Goal: Task Accomplishment & Management: Complete application form

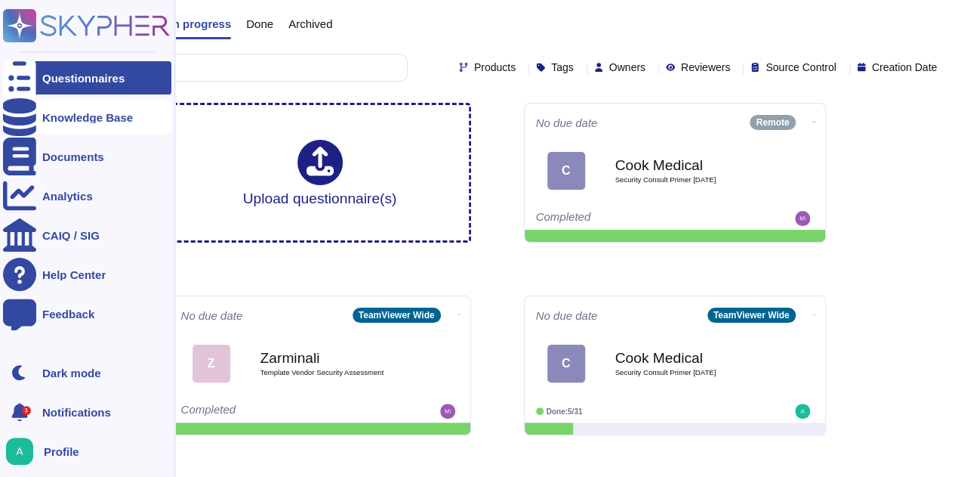
click at [18, 122] on icon at bounding box center [19, 117] width 33 height 38
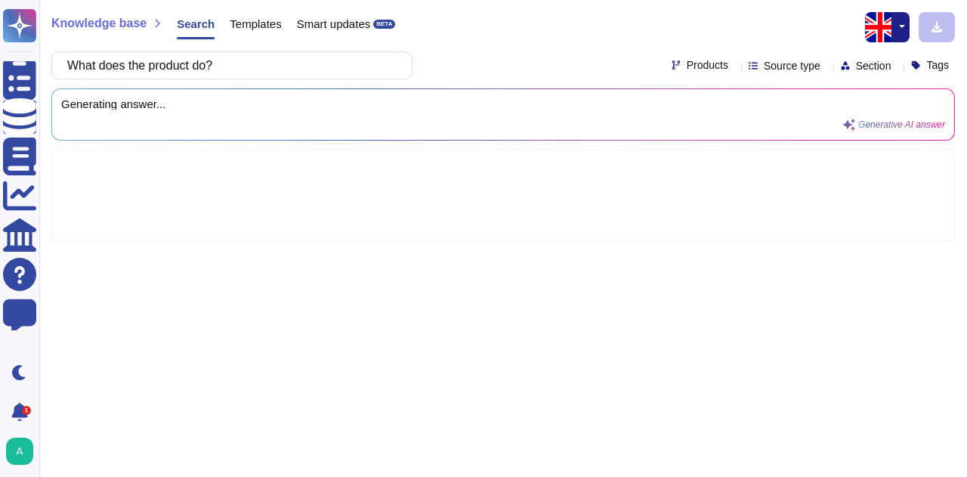
type input "What does the product do?"
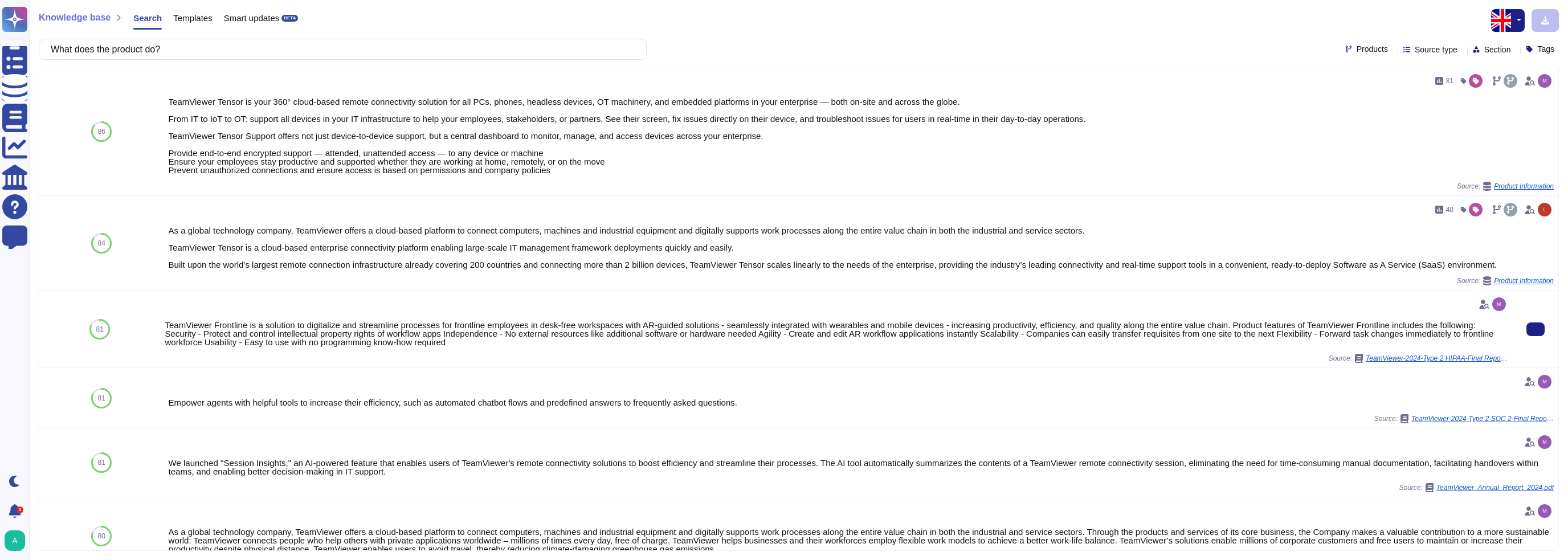
click at [397, 349] on div "TeamViewer Frontline is a solution to digitalize and streamline processes for f…" at bounding box center [836, 329] width 1343 height 68
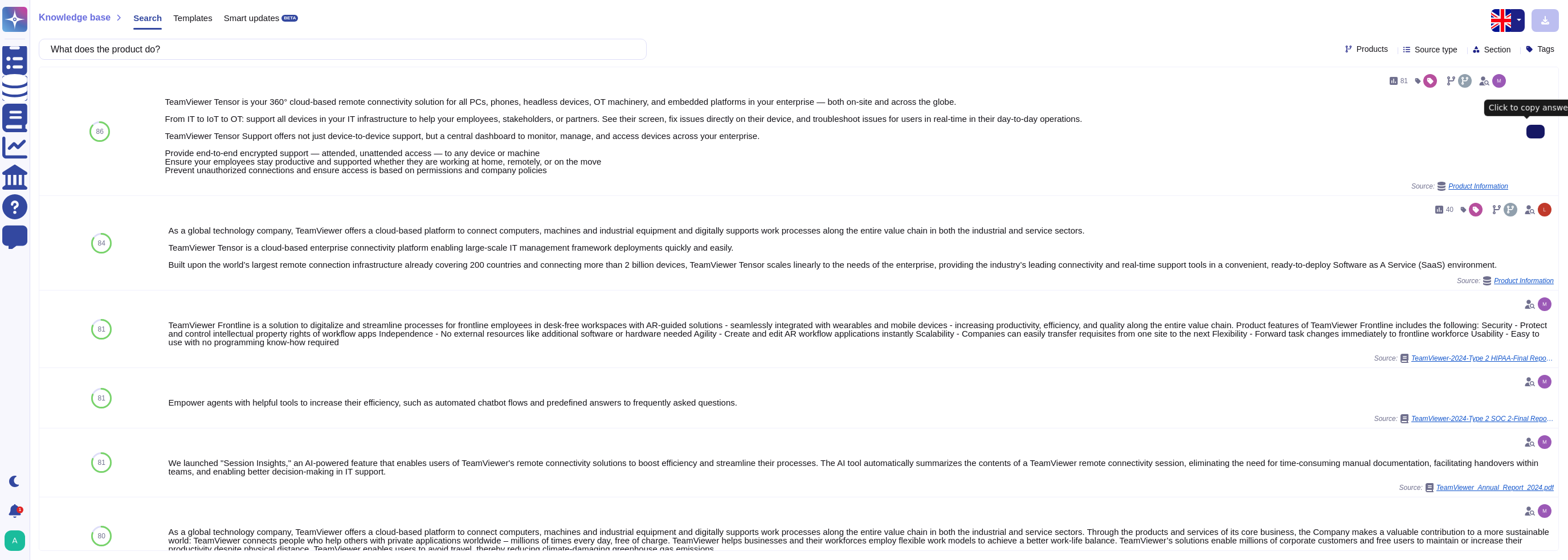
click at [729, 126] on button at bounding box center [1535, 131] width 18 height 14
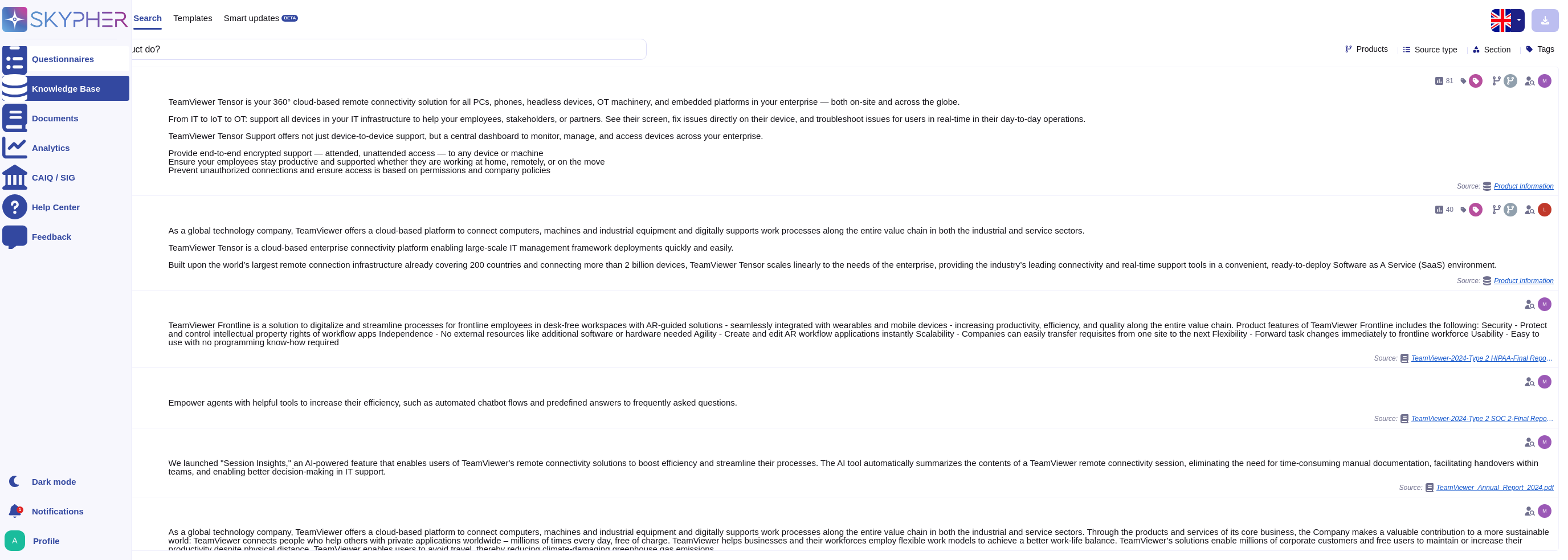
click at [34, 55] on div "Questionnaires" at bounding box center [63, 59] width 62 height 8
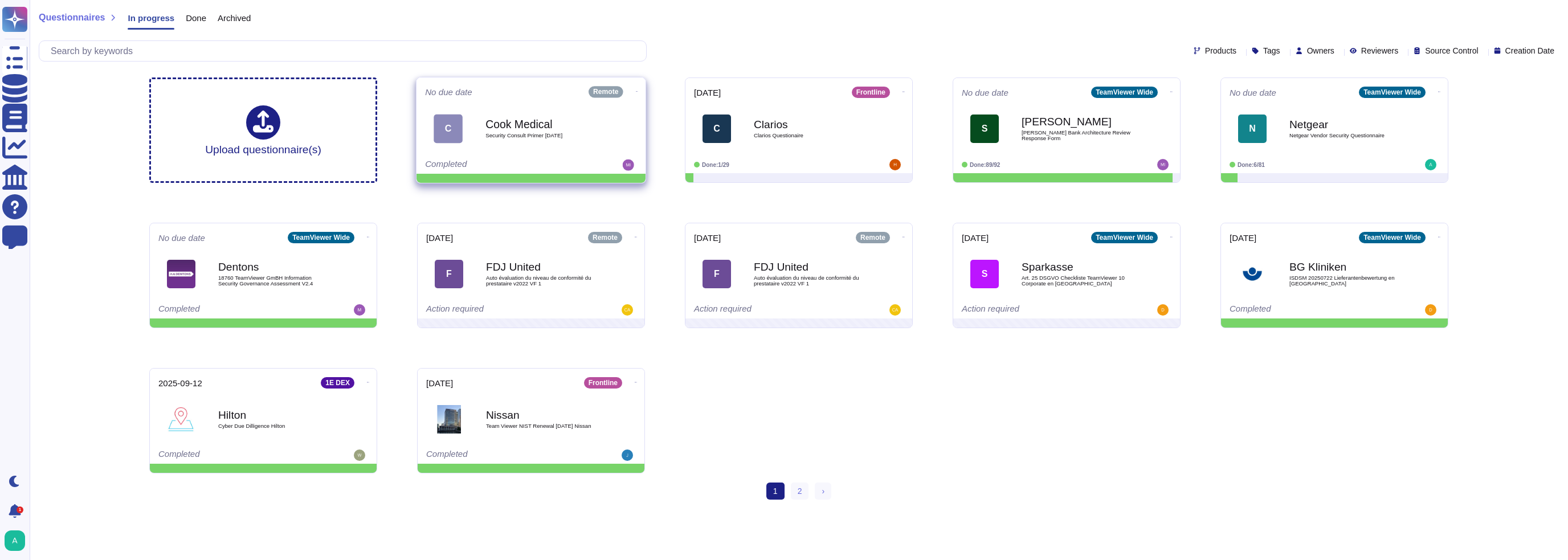
click at [542, 156] on div "C Cook Medical Security Consult Primer [DATE]" at bounding box center [530, 128] width 212 height 57
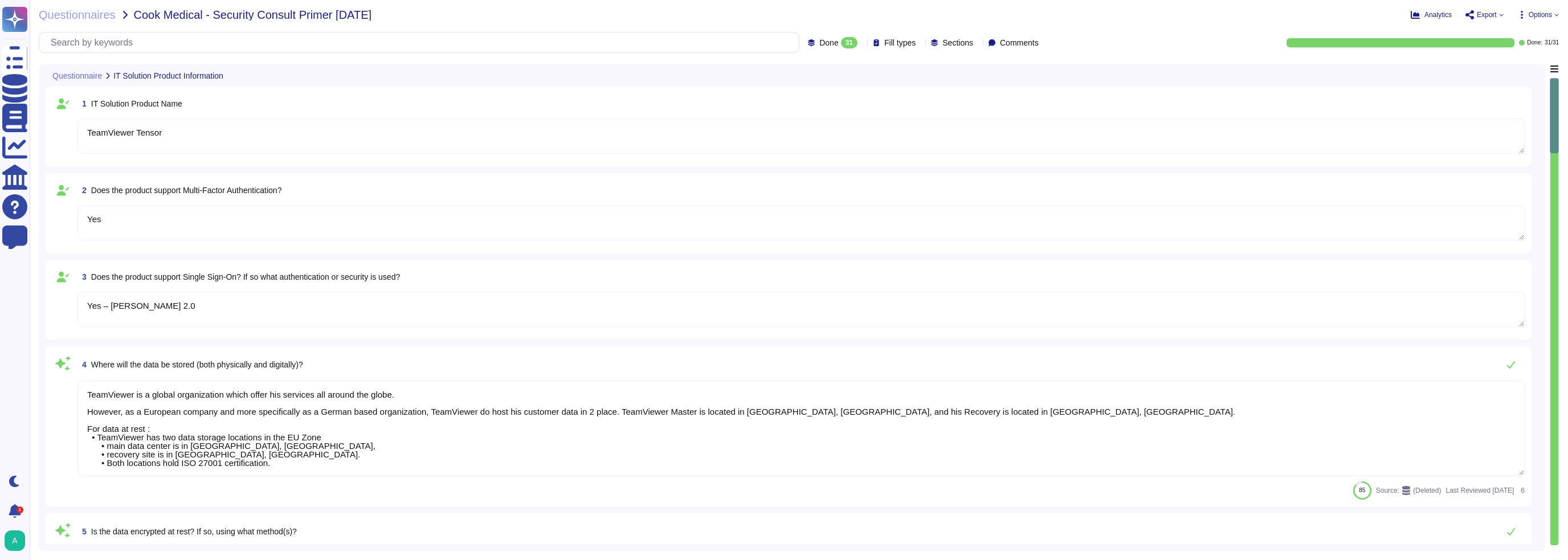
type textarea "TeamViewer Tensor"
type textarea "Yes"
type textarea "Yes – [PERSON_NAME] 2.0"
type textarea "TeamViewer is a global organization which offer his services all around the glo…"
type textarea "TeamViewer has its own security policies and approach, following industry best …"
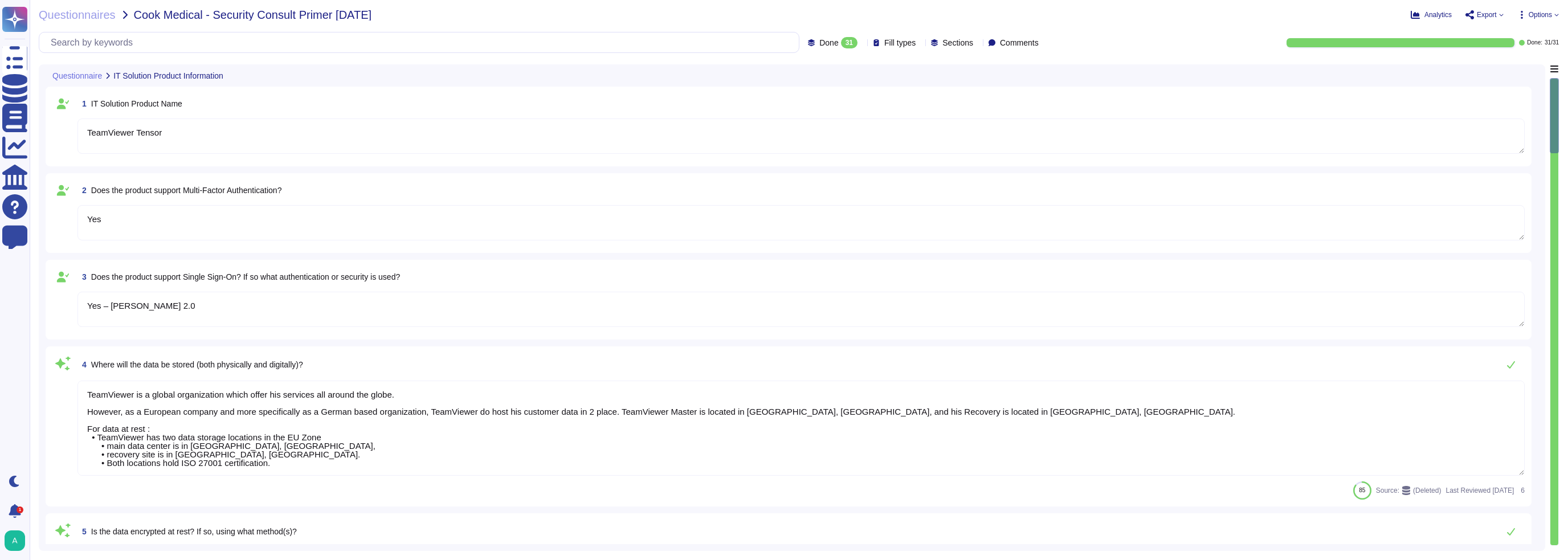
type textarea "All communications between network and interface are encrypted. Depending on th…"
type textarea "Vulnerability scans are performed daily on the environment to identify control …"
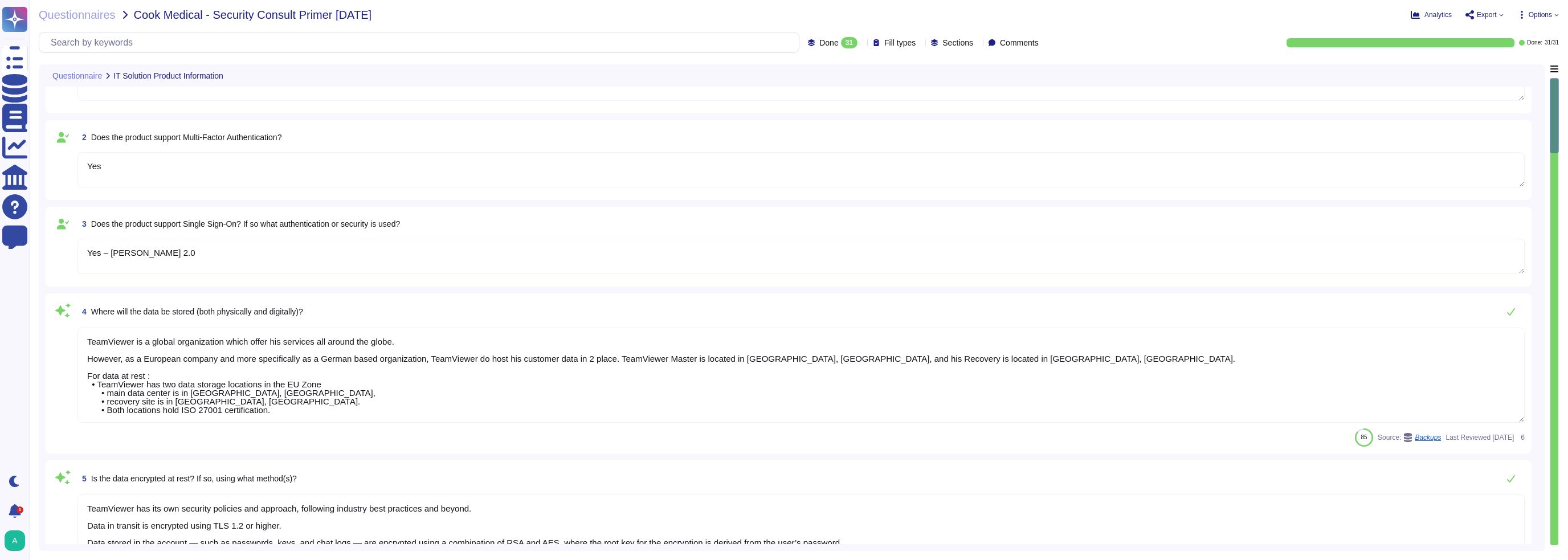
scroll to position [114, 0]
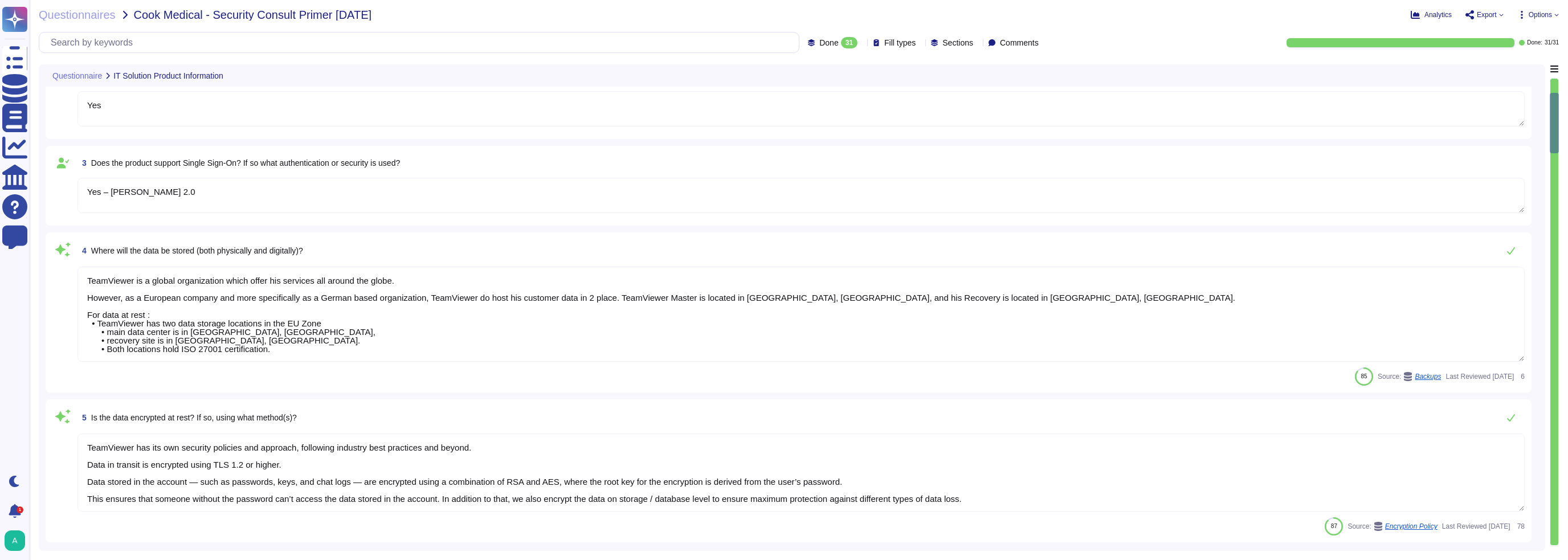
type textarea "TeamViewer works with trusted external consulting and auditors which are conduc…"
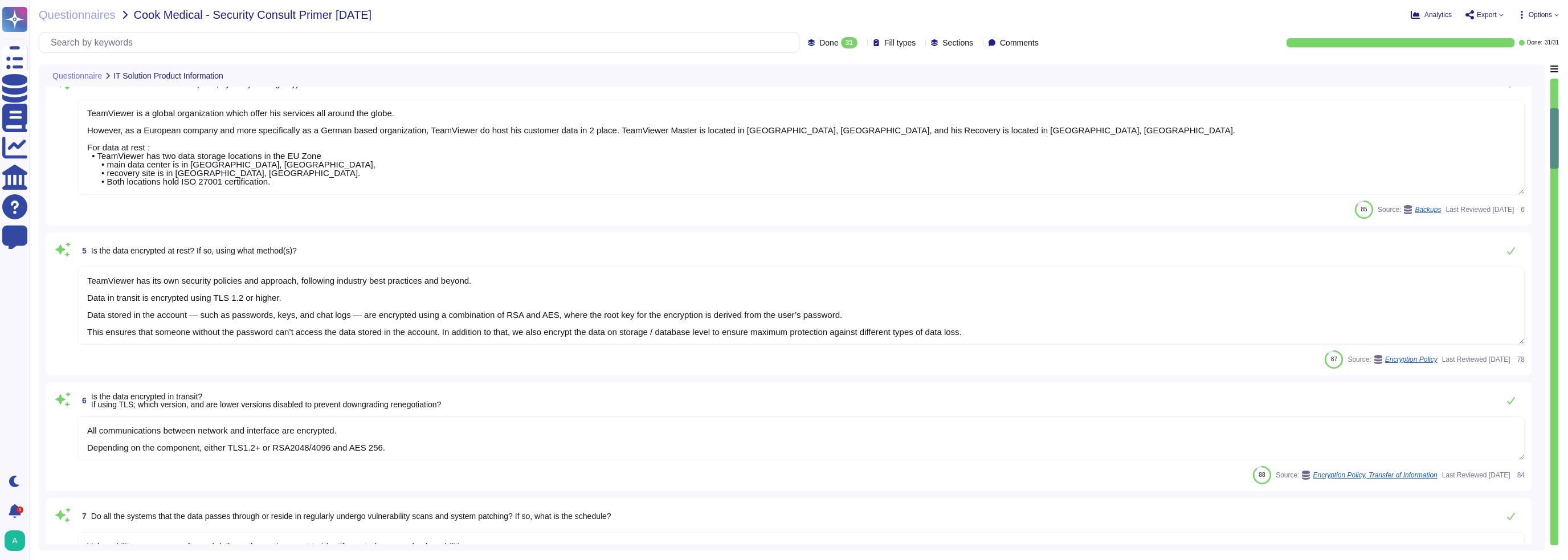
scroll to position [342, 0]
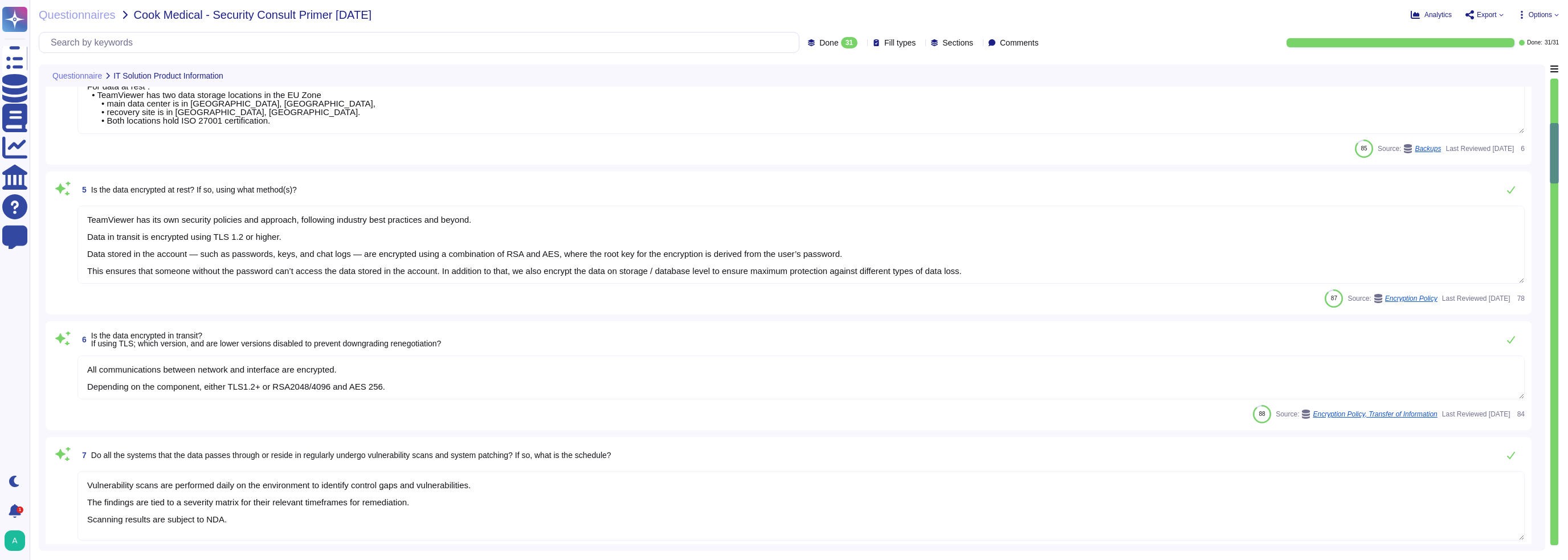
type textarea "TeamViewer is audited on an annual basis. TeamViewer conducts independent HIPAA…"
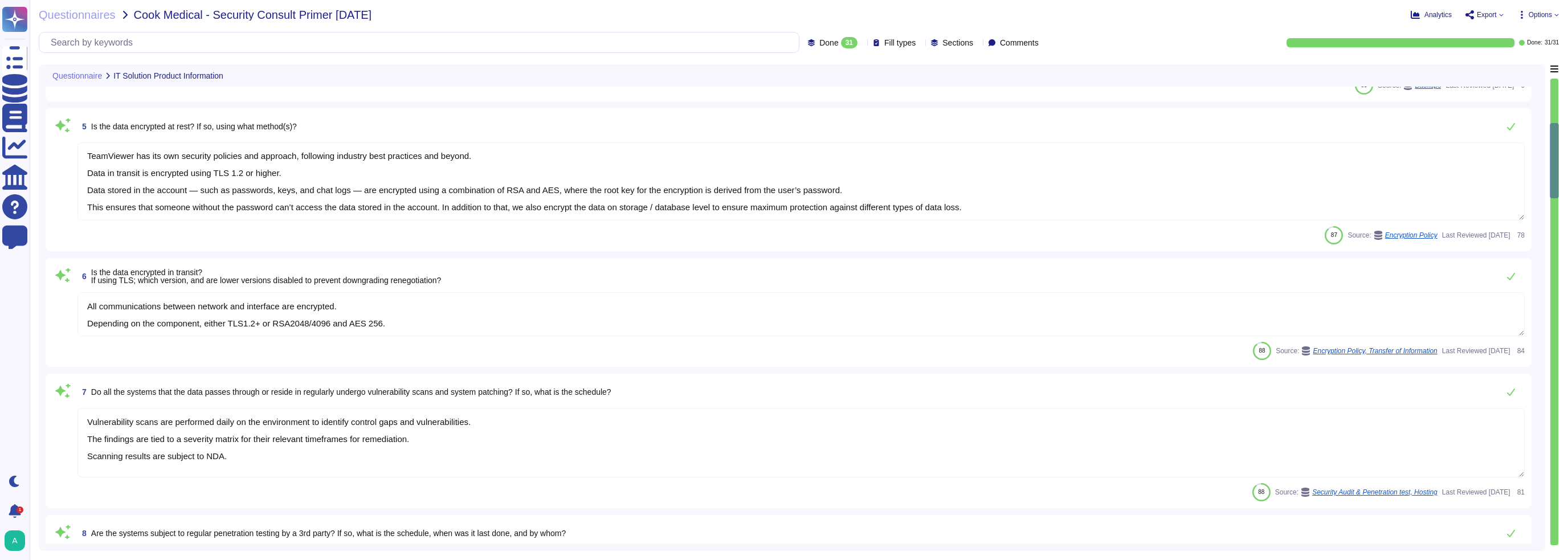
type textarea "Backups are made in a periodic manner for critical assets, applications and sys…"
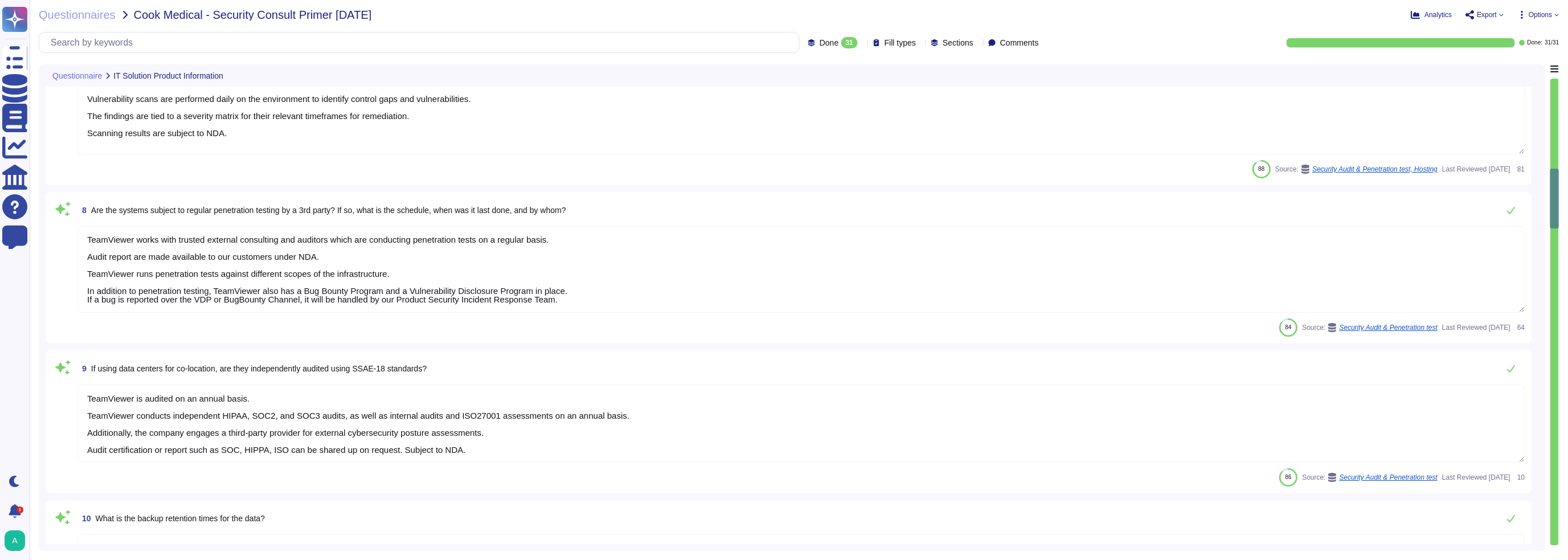
type textarea "Depending on the type of logs our policies enforce a retention of 90 days to 1 …"
type textarea "Bitsight verifies that a company uses DKIM and has configured it in a way that …"
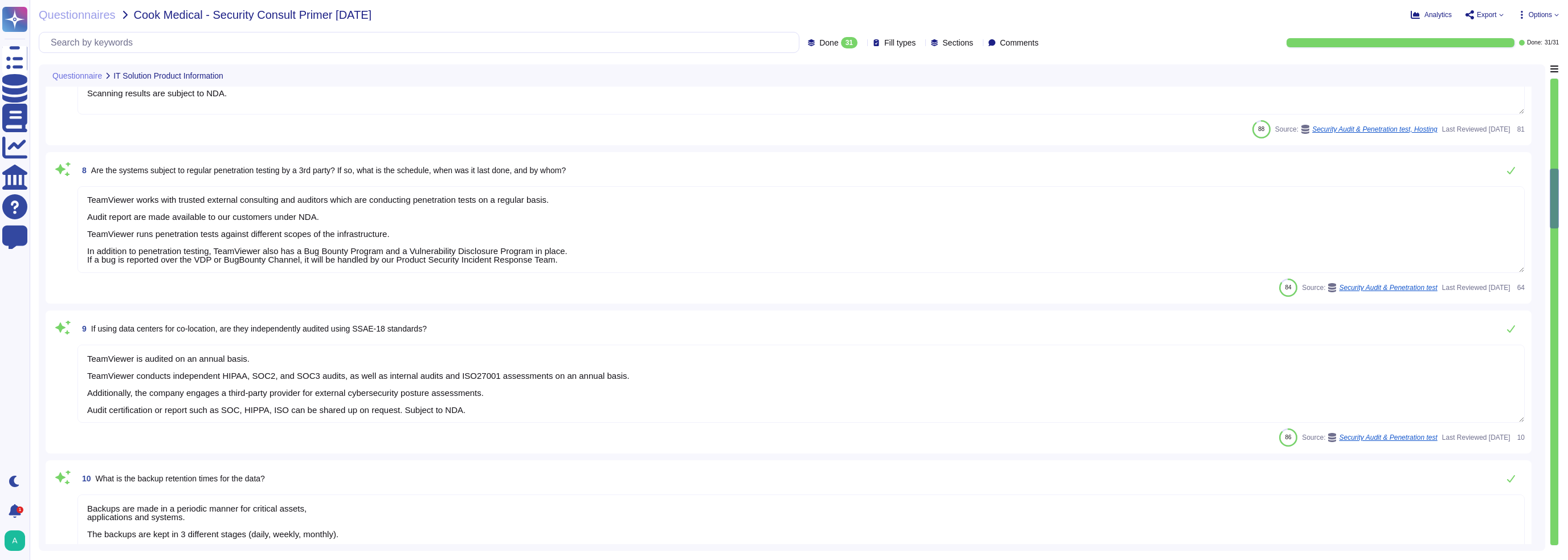
type textarea "Yes, TeamViewer offers REST based API. For more information, please go to; [URL…"
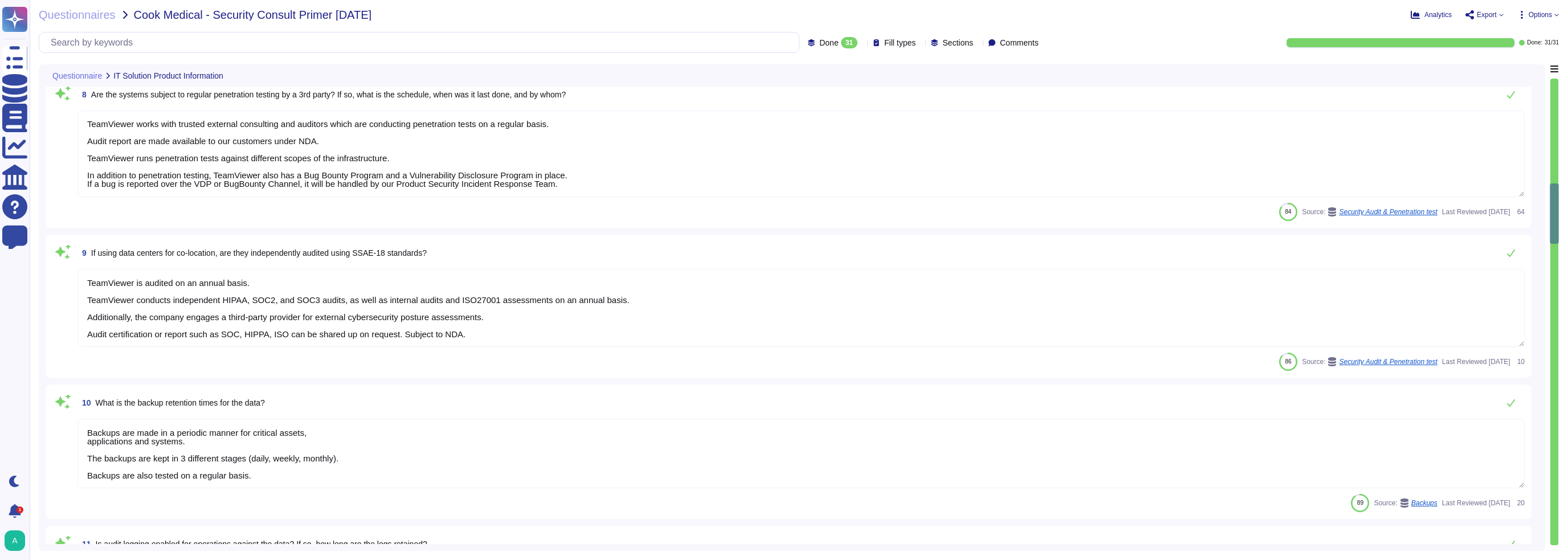
type textarea "Yes and in addition to that, TeamViewer employs end-to-end data encryption, ens…"
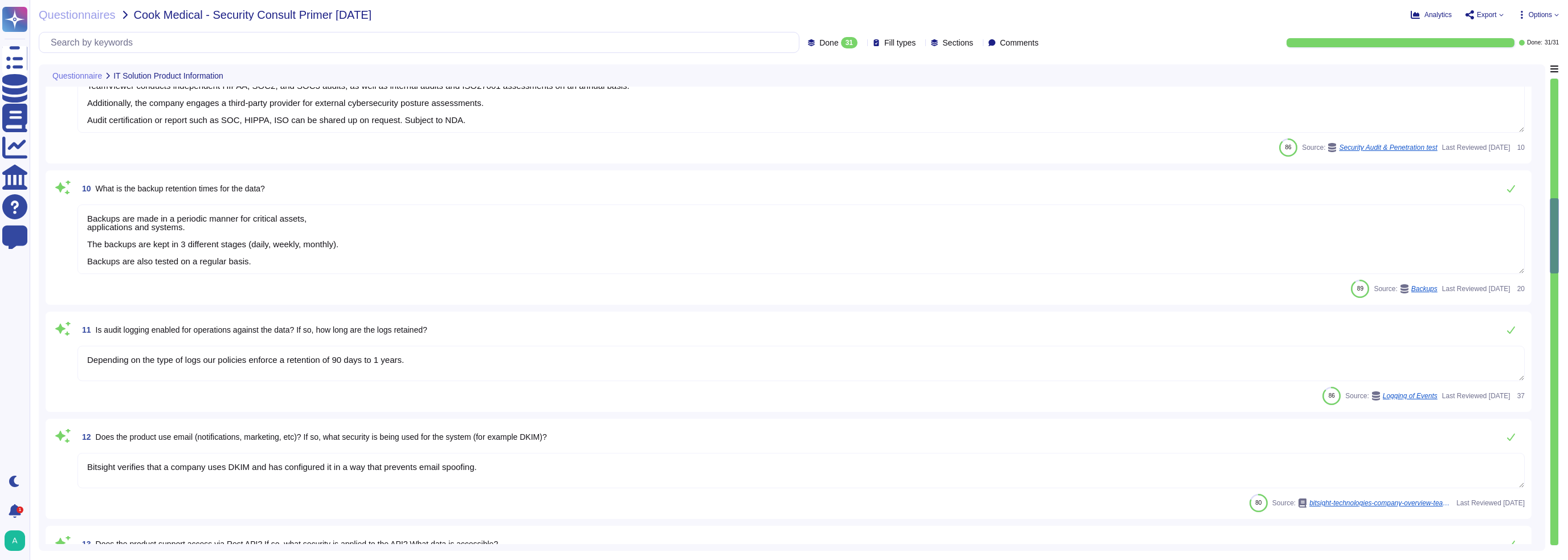
type textarea "TeamViewer has a business continuity plan as well as a disaster recovery plan t…"
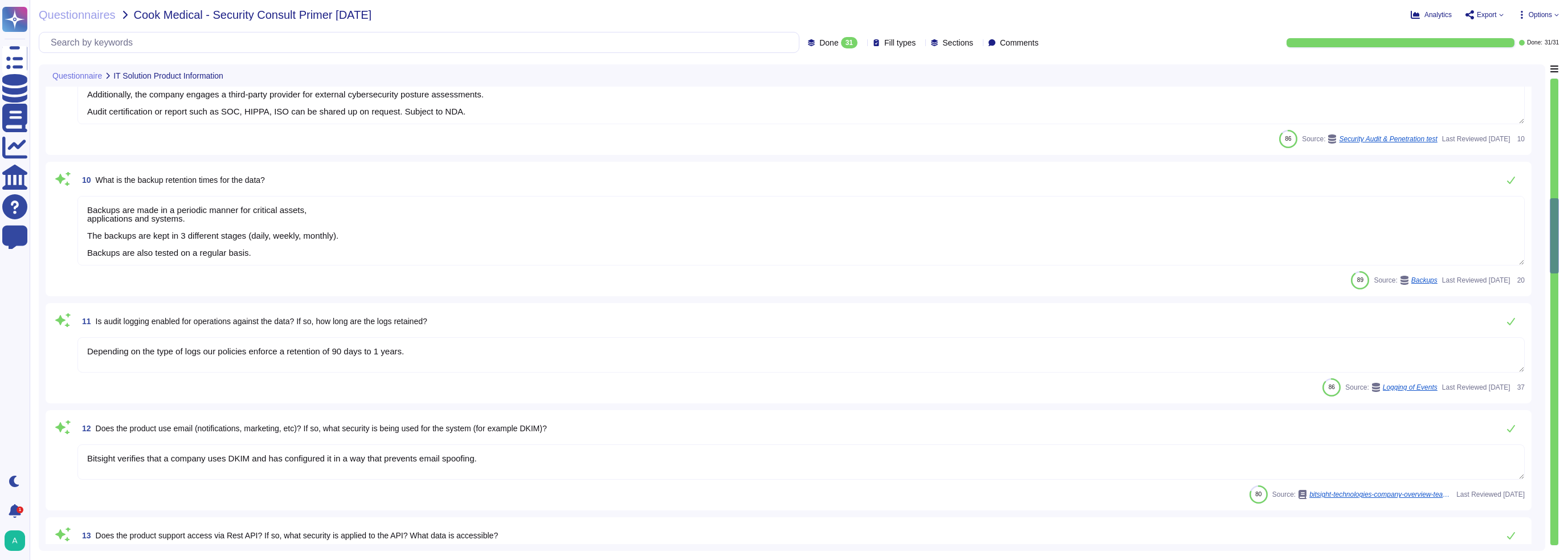
click at [401, 348] on textarea "Depending on the type of logs our policies enforce a retention of 90 days to 1 …" at bounding box center [801, 355] width 1447 height 35
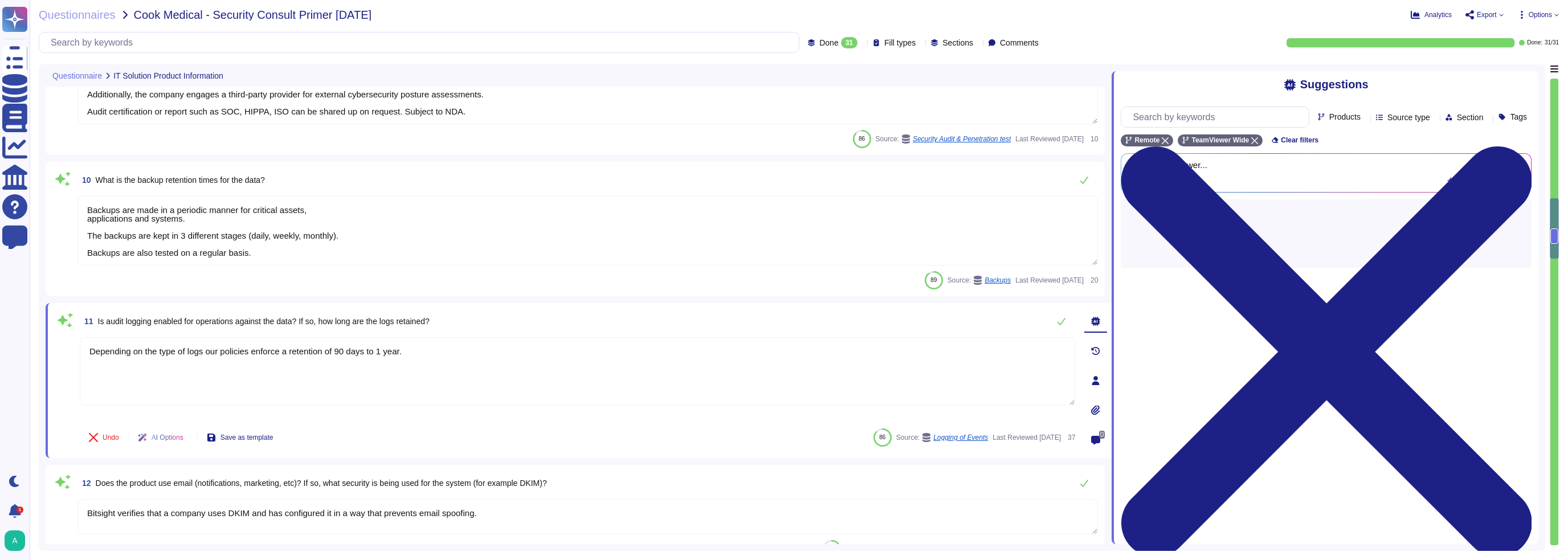
type textarea "Depending on the type of logs our policies enforce a retention of 90 days to 1 …"
click at [308, 359] on span "Does the product use email (notifications, marketing, etc)? If so, what securit…" at bounding box center [321, 483] width 451 height 9
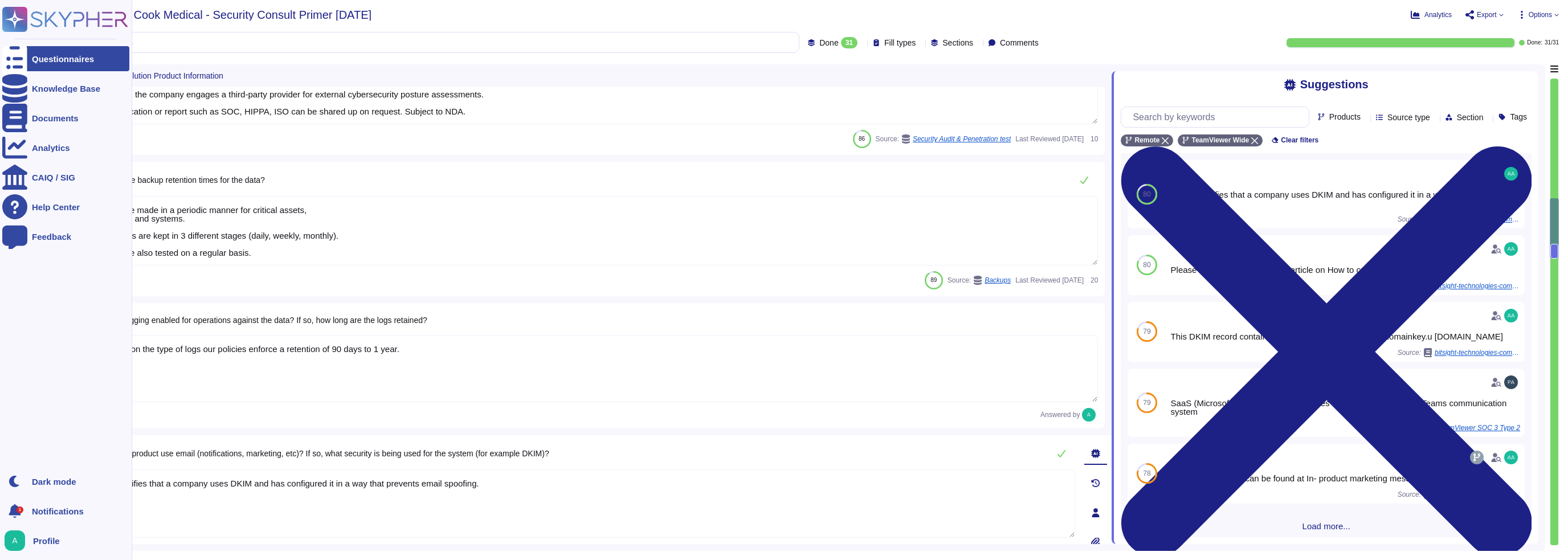
drag, startPoint x: 483, startPoint y: 485, endPoint x: 29, endPoint y: 457, distance: 454.9
click at [29, 359] on div "Questionnaires Knowledge Base Documents Analytics CAIQ / SIG Help Center Feedba…" at bounding box center [784, 280] width 1568 height 560
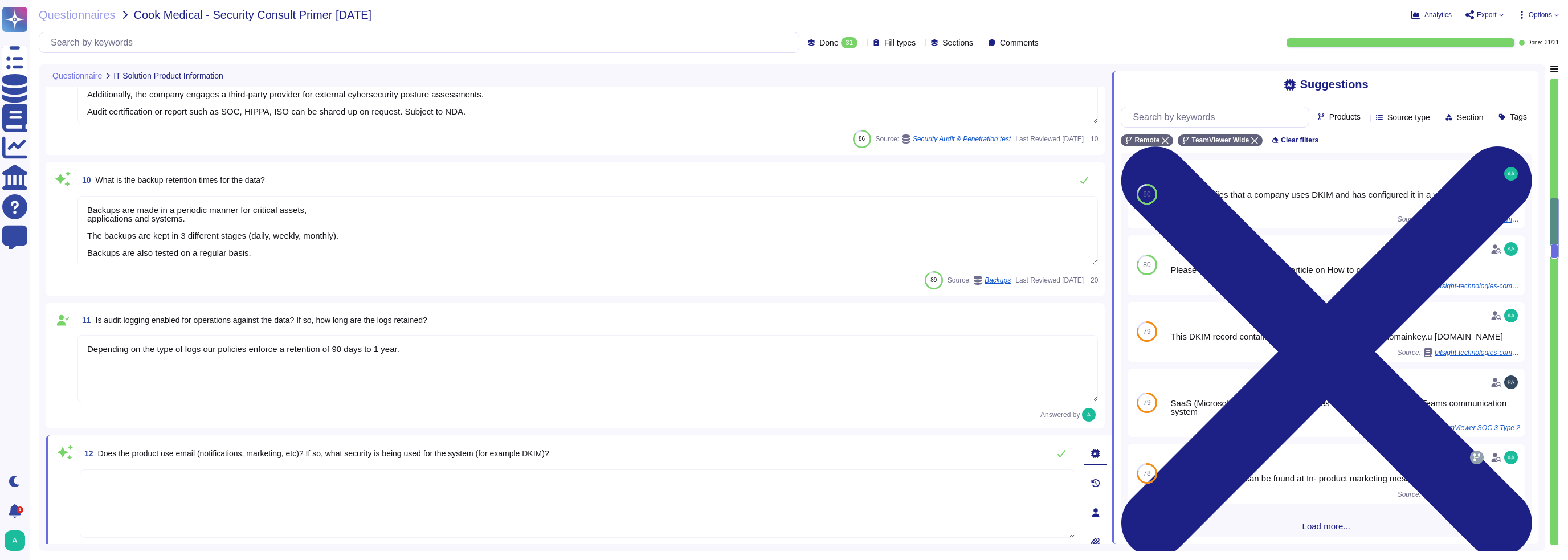
drag, startPoint x: 422, startPoint y: 485, endPoint x: 450, endPoint y: 466, distance: 33.8
click at [422, 359] on textarea at bounding box center [577, 503] width 995 height 69
type textarea "Y"
drag, startPoint x: 1264, startPoint y: 220, endPoint x: 1166, endPoint y: 208, distance: 98.7
drag, startPoint x: 1166, startPoint y: 208, endPoint x: 1264, endPoint y: 223, distance: 99.1
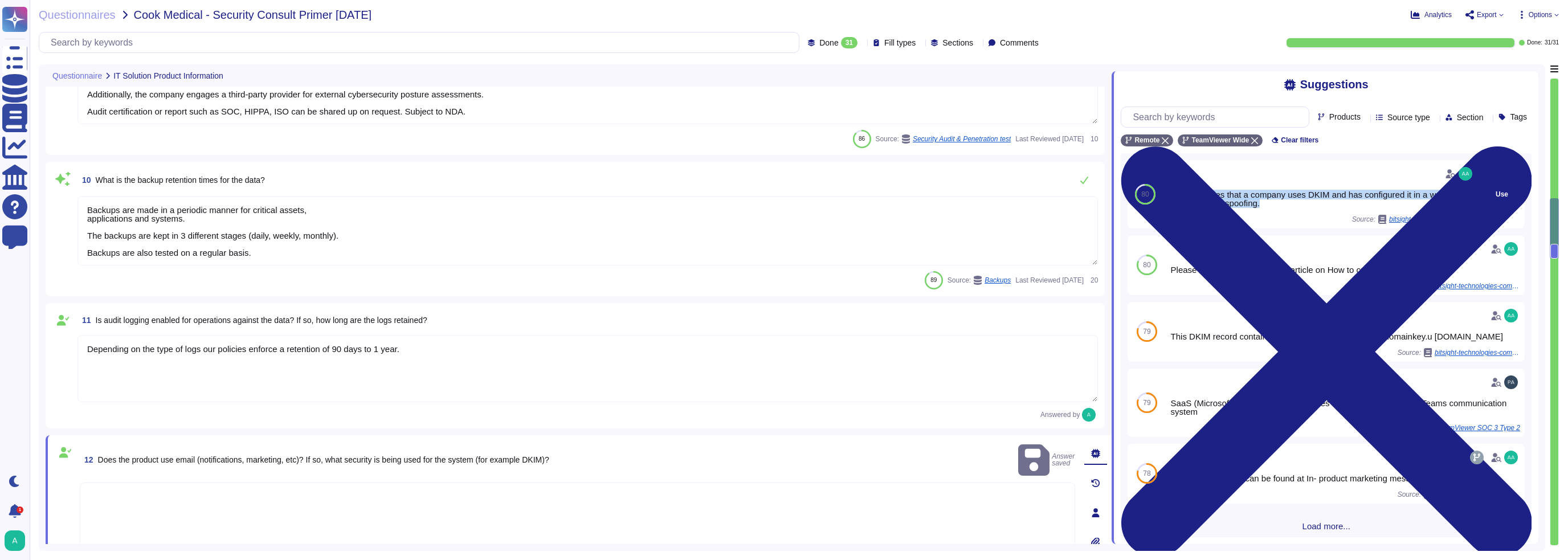
click at [729, 208] on div "Bitsight verifies that a company uses DKIM and has configured it in a way that …" at bounding box center [1321, 198] width 308 height 17
click at [729, 198] on span "Use" at bounding box center [1502, 194] width 13 height 7
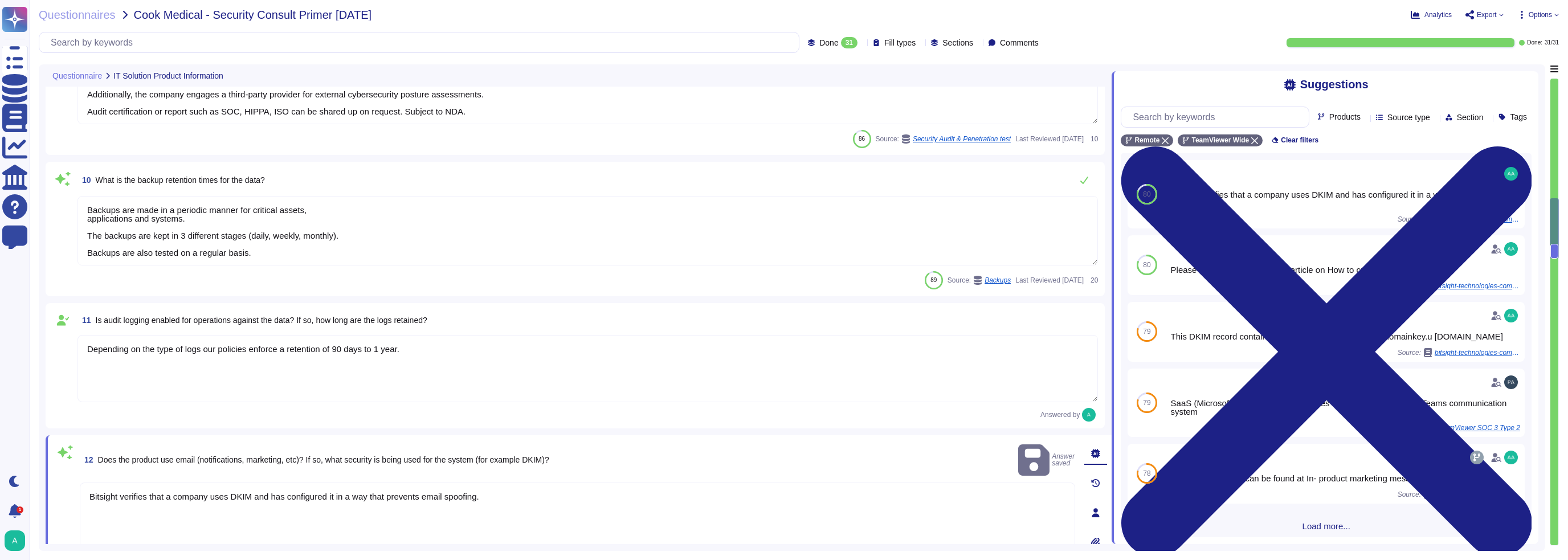
click at [171, 359] on textarea "Bitsight verifies that a company uses DKIM and has configured it in a way that …" at bounding box center [577, 517] width 995 height 69
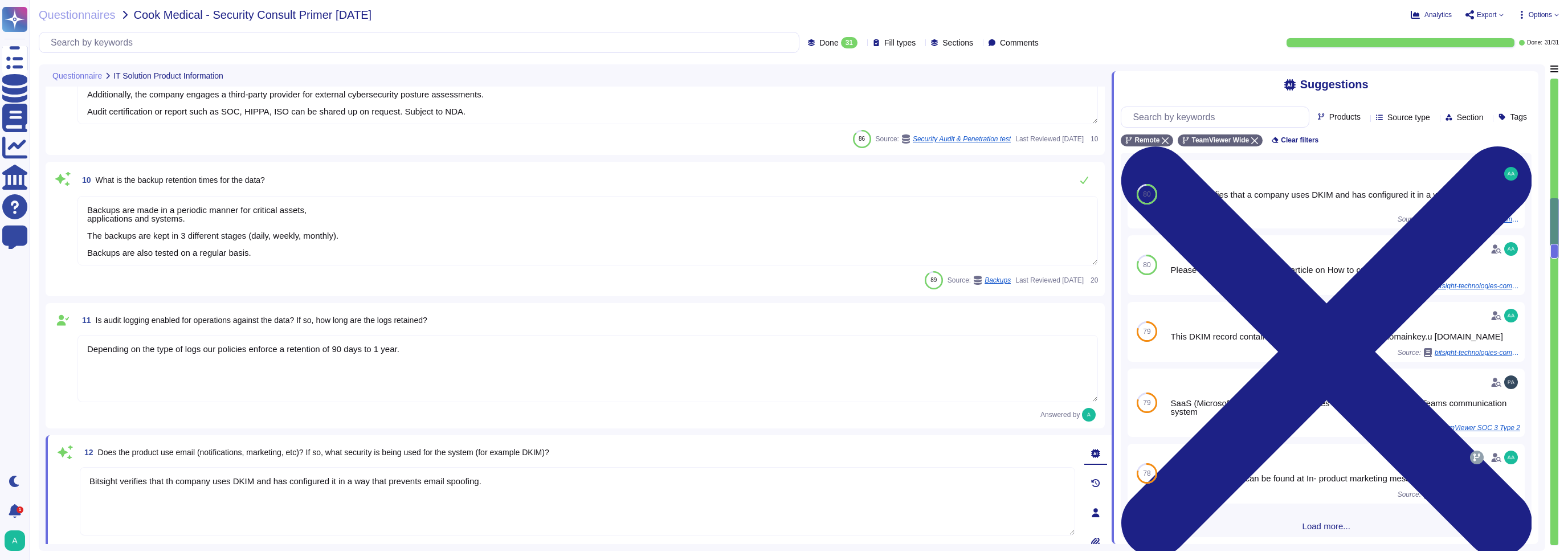
type textarea "Bitsight verifies that the company uses DKIM and has configured it in a way tha…"
click at [465, 359] on textarea "Bitsight verifies that the company uses DKIM and has configured it in a way tha…" at bounding box center [577, 501] width 995 height 69
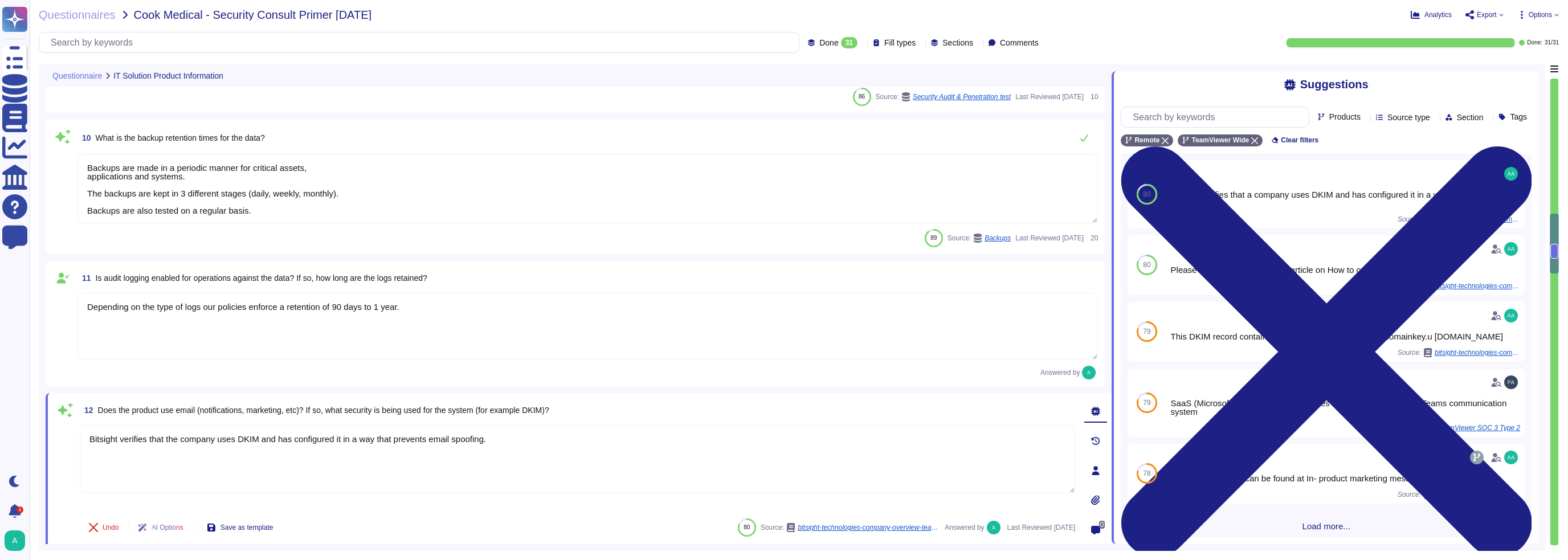
type textarea "TeamViewer has a business continuity plan as well as a disaster recovery plan t…"
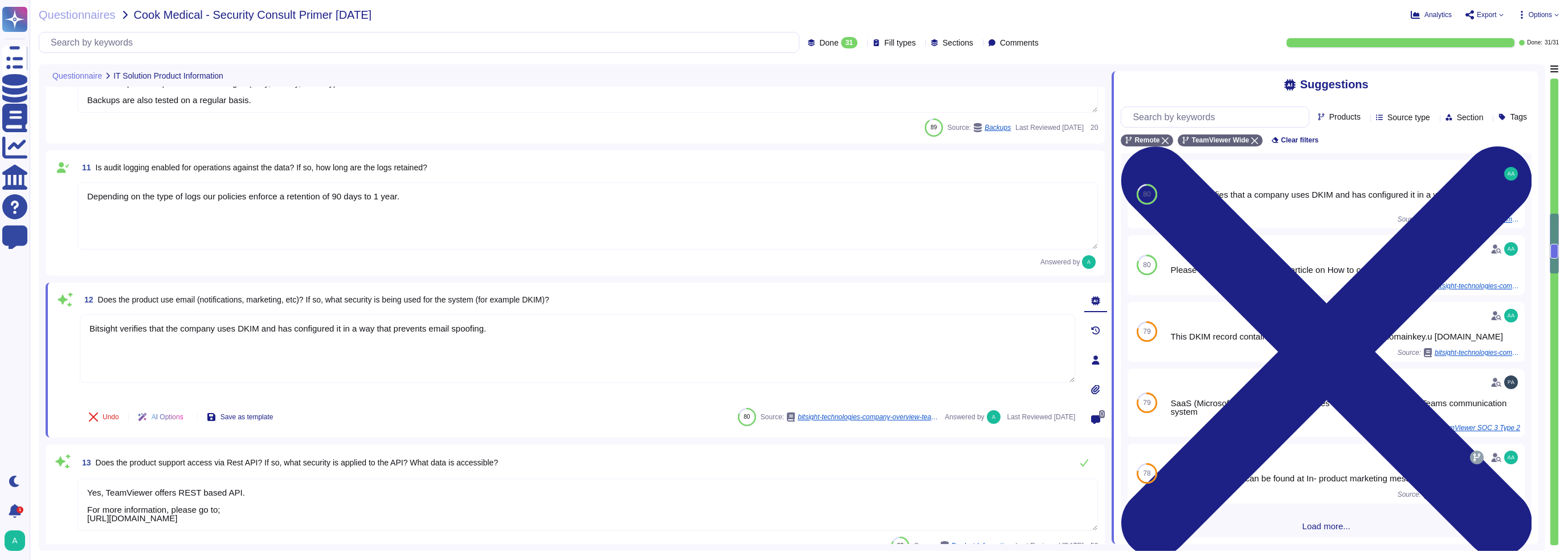
scroll to position [1197, 0]
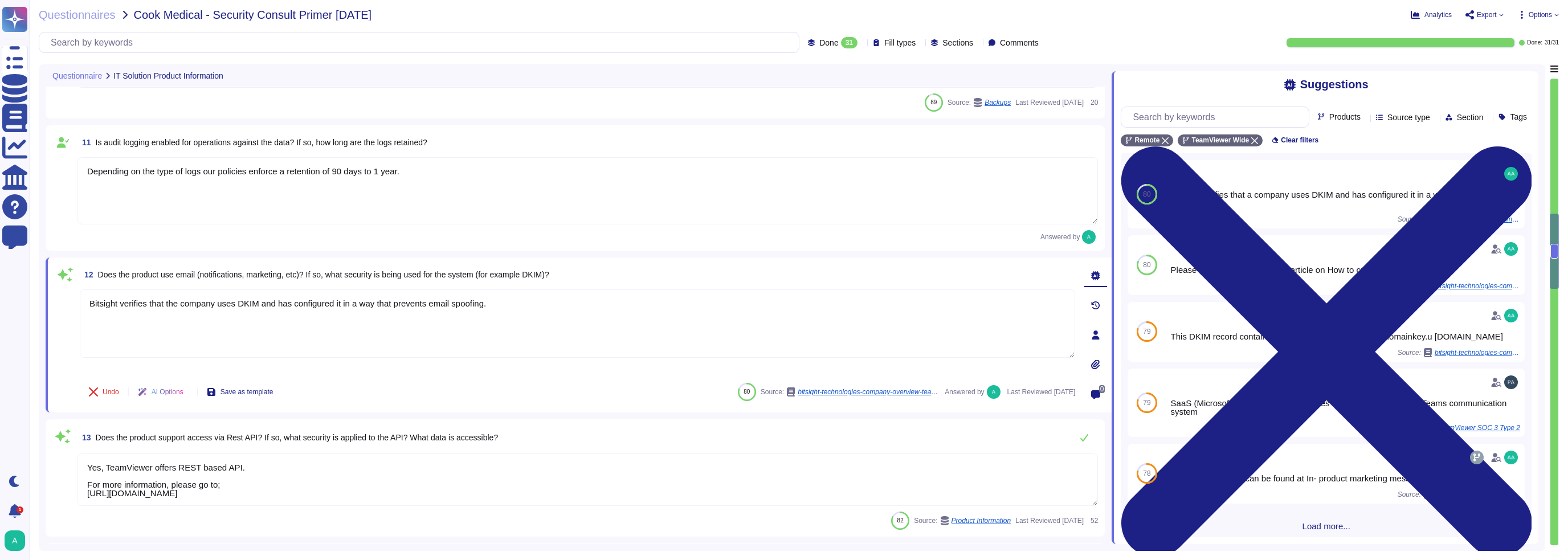
type textarea "TeamViewer communicates updates about service availability through its status p…"
type textarea "Bitsight verifies that the company uses DKIM and has configured it in a way tha…"
click at [351, 359] on textarea "Yes, TeamViewer offers REST based API. For more information, please go to; [URL…" at bounding box center [588, 479] width 1020 height 52
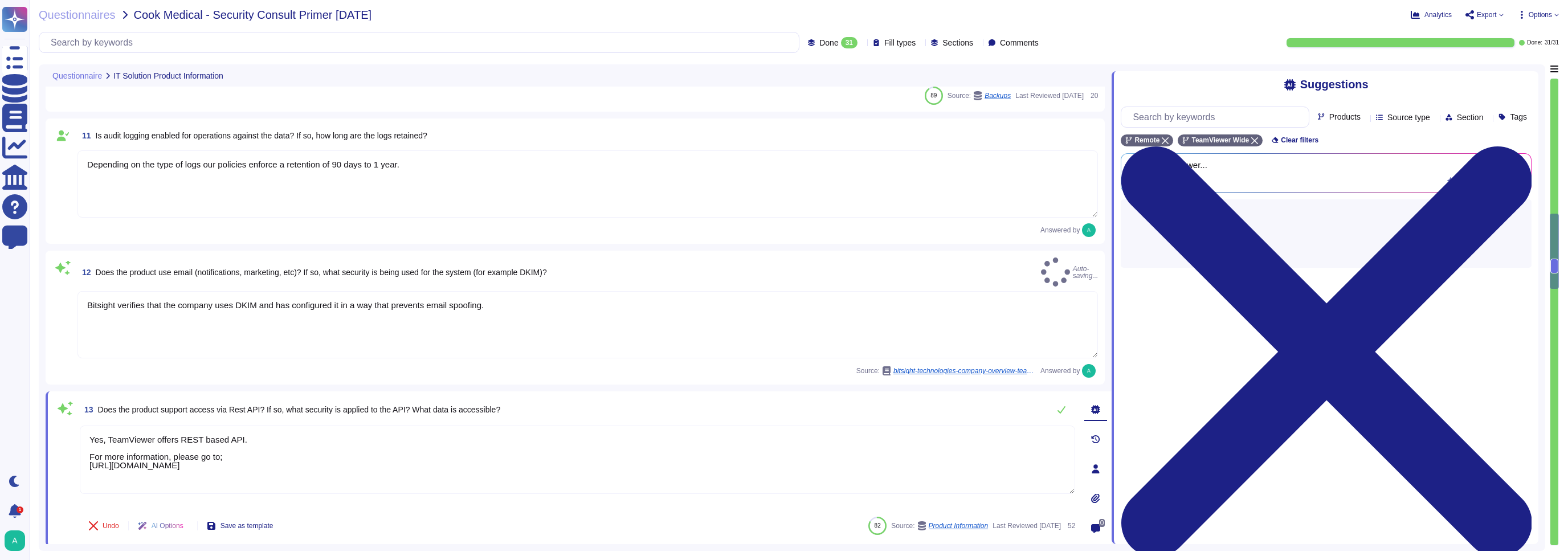
type textarea "TeamViewer communicates updates about service availability through its status p…"
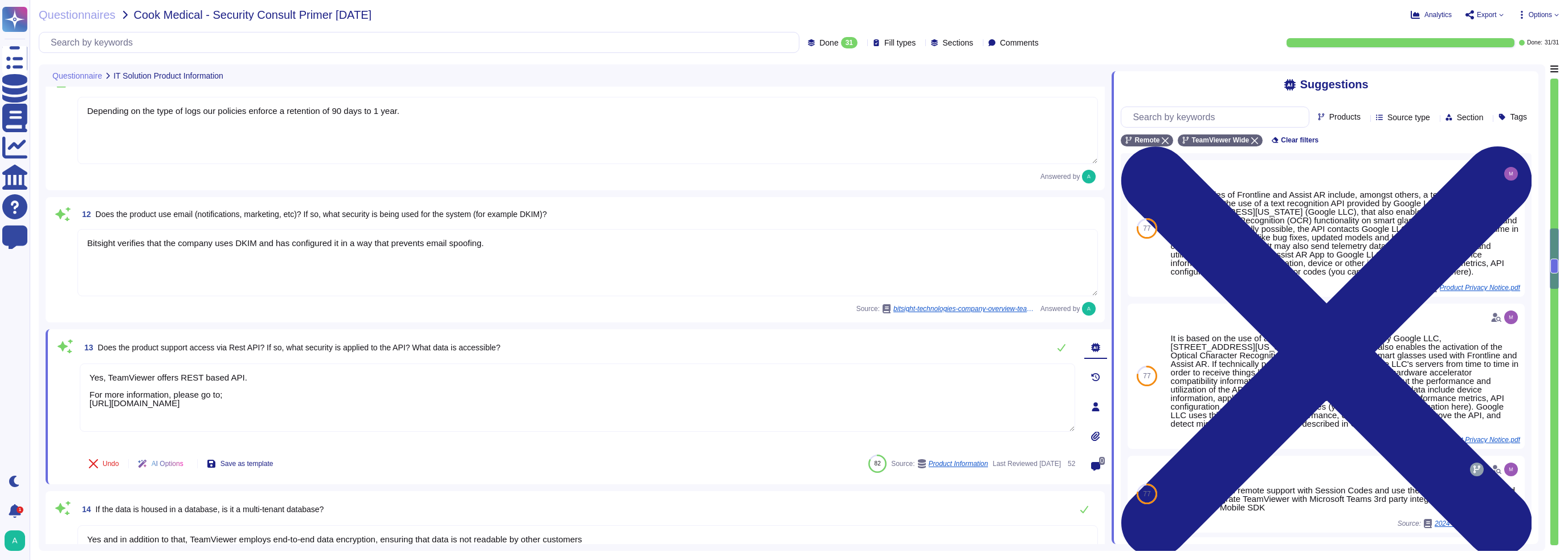
type textarea "While TeamViewer has the capability, TeamViewer works to partner with law enfor…"
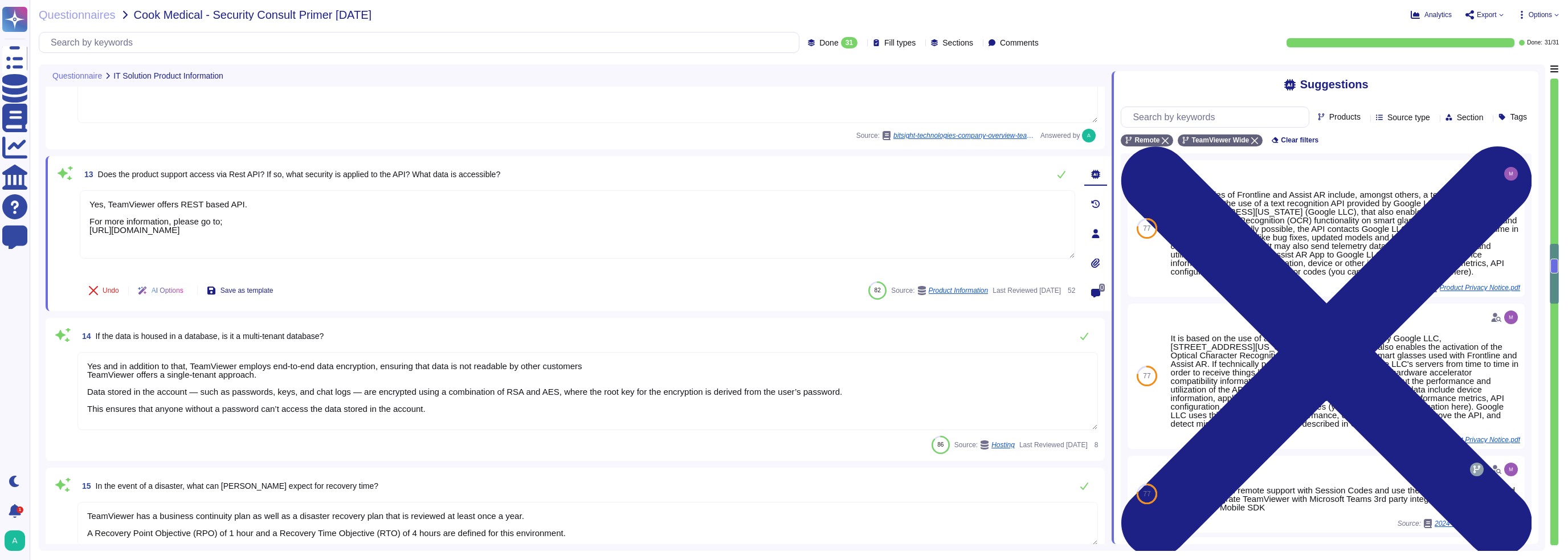
scroll to position [1425, 0]
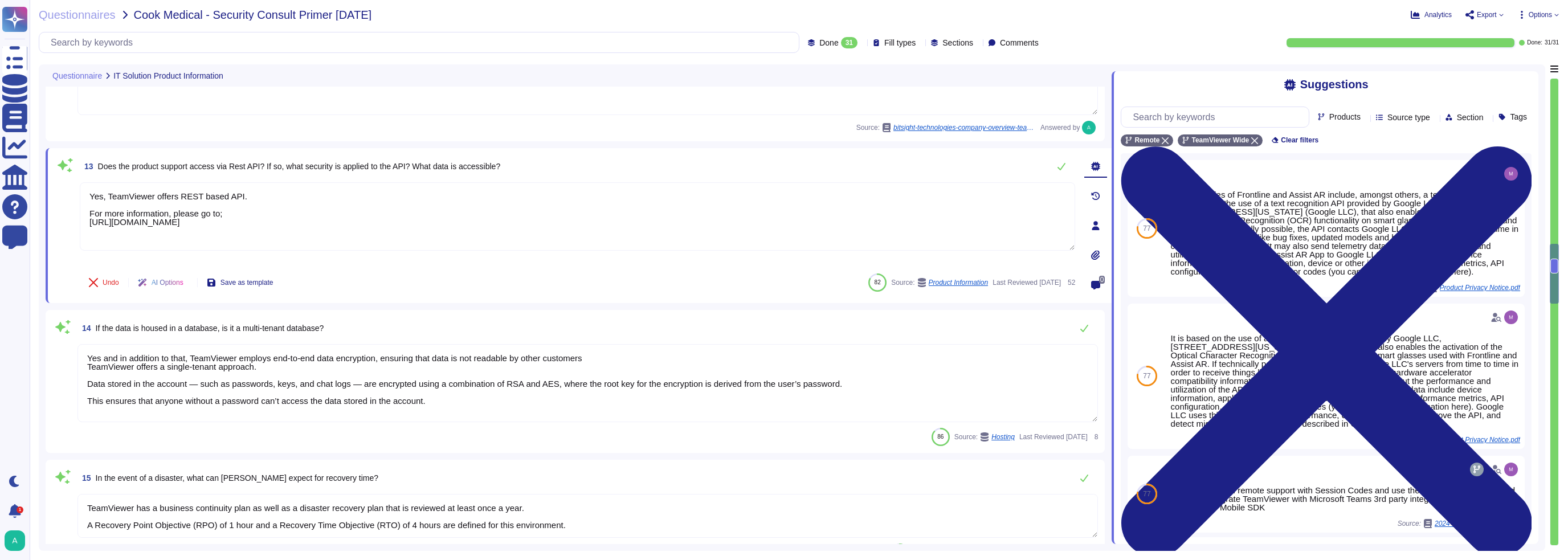
type textarea "Version control software is utilized to maintain source code versions and migra…"
click at [345, 359] on textarea "Yes and in addition to that, TeamViewer employs end-to-end data encryption, ens…" at bounding box center [588, 383] width 1020 height 78
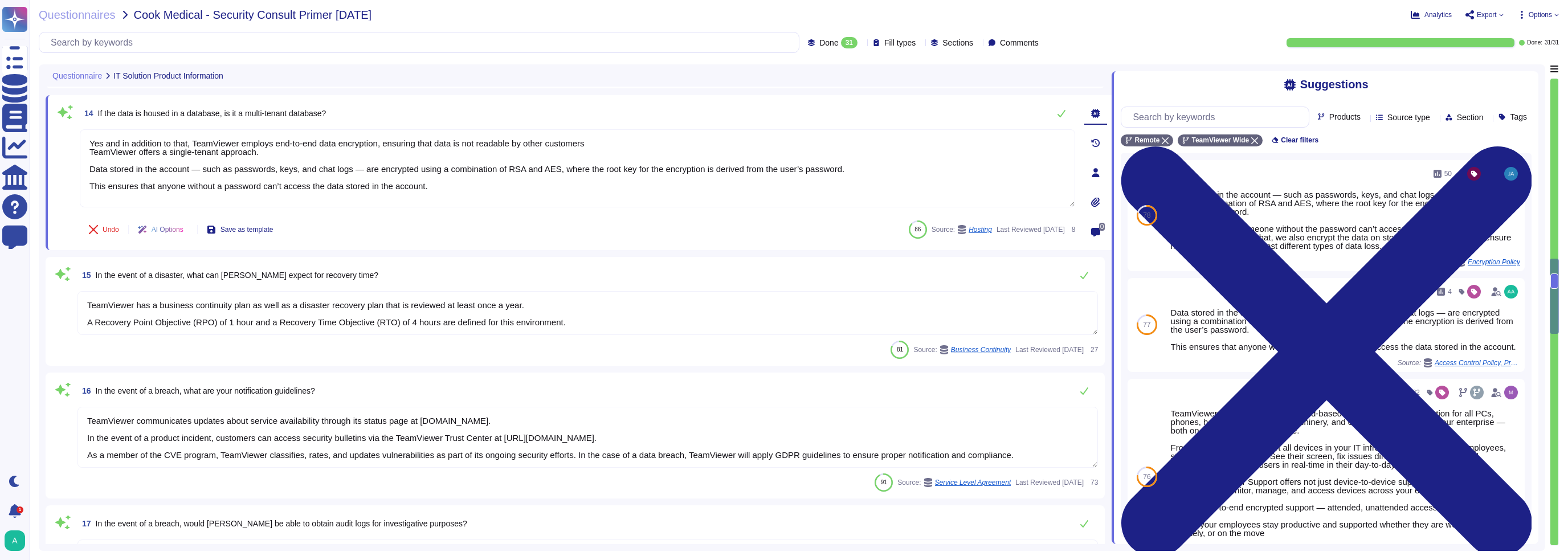
type textarea "TeamViewer has an established and documented S-SDLC process, as well as Securit…"
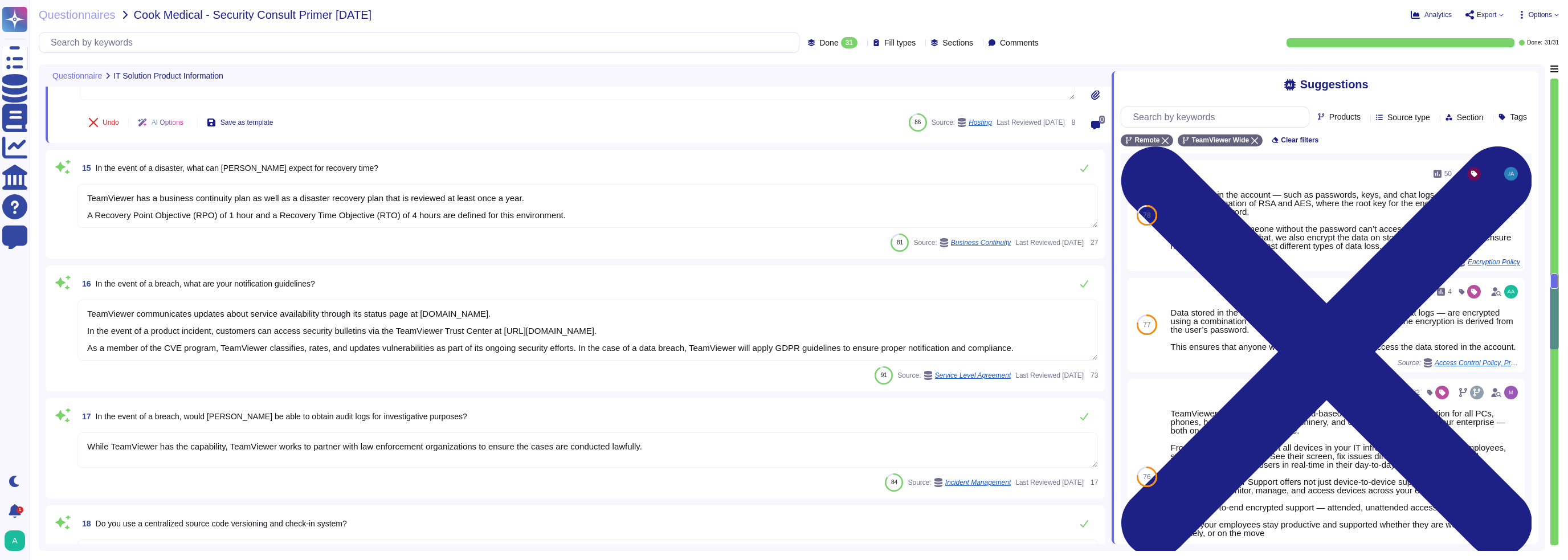
type textarea "As a company headquartered in [GEOGRAPHIC_DATA], TeamViewer commits fully to th…"
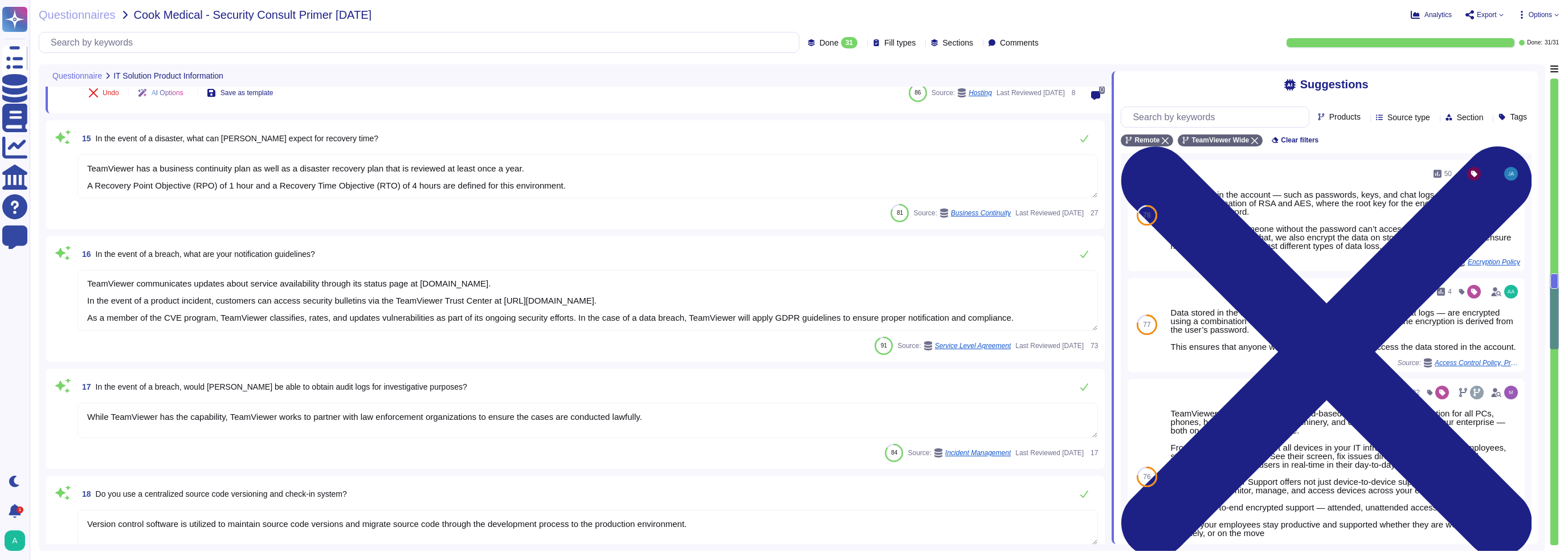
scroll to position [1767, 0]
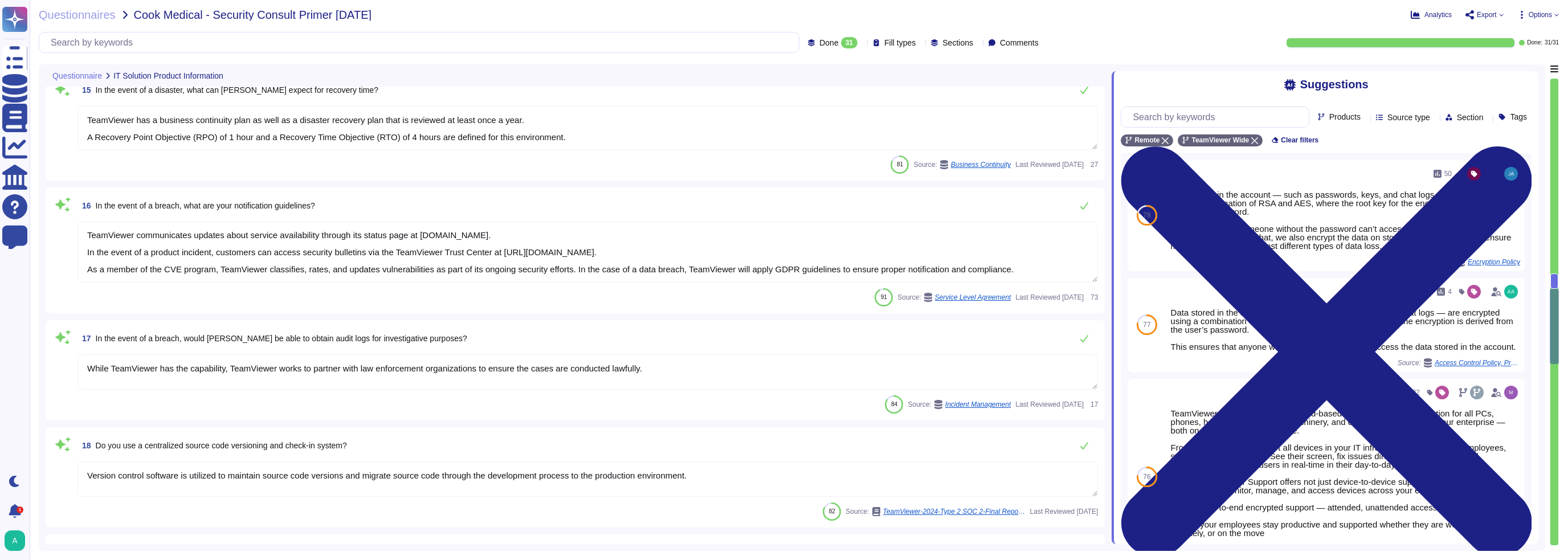
type textarea "TeamViewer has an established data deletion concept that is centrally overseen …"
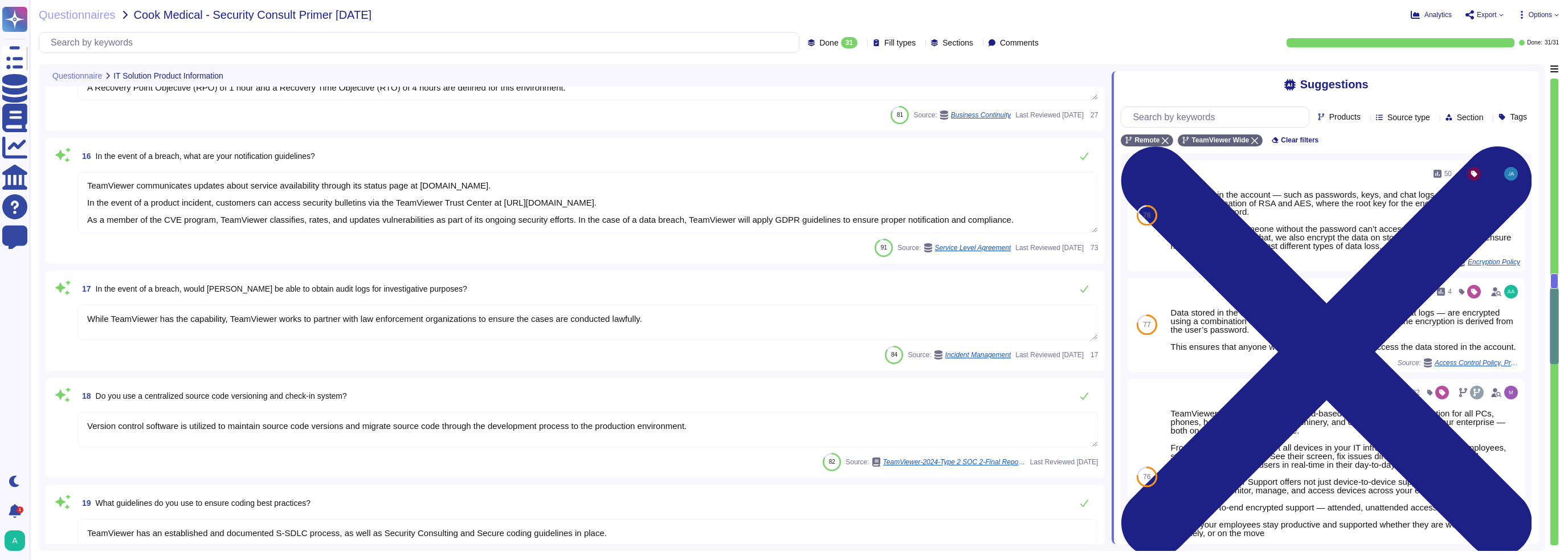
scroll to position [1881, 0]
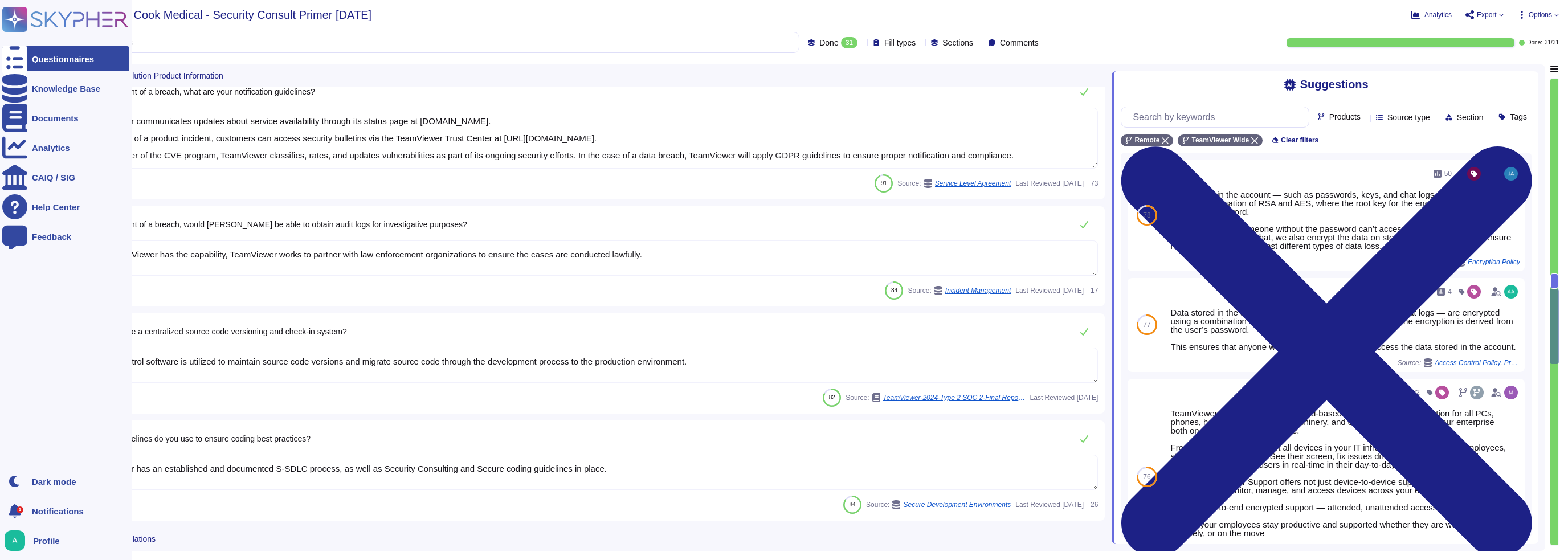
drag, startPoint x: 649, startPoint y: 249, endPoint x: 29, endPoint y: 251, distance: 620.0
click at [29, 251] on div "Questionnaires Knowledge Base Documents Analytics CAIQ / SIG Help Center Feedba…" at bounding box center [784, 280] width 1568 height 560
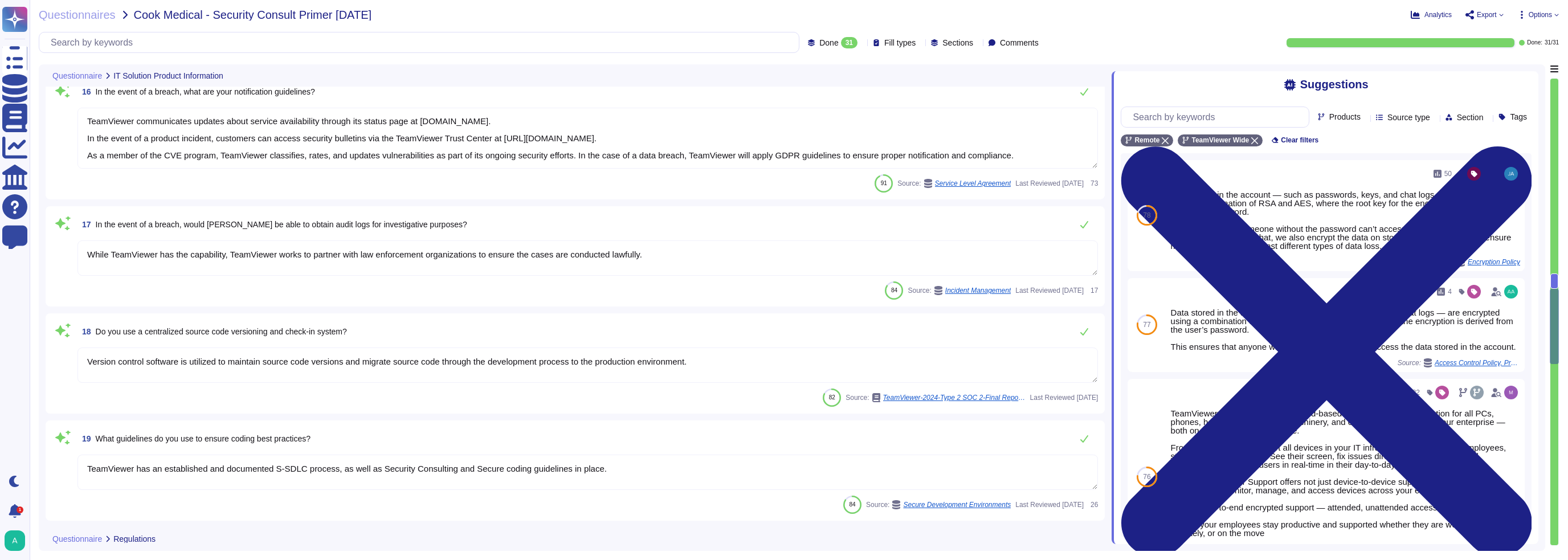
click at [666, 249] on textarea "While TeamViewer has the capability, TeamViewer works to partner with law enfor…" at bounding box center [588, 258] width 1020 height 35
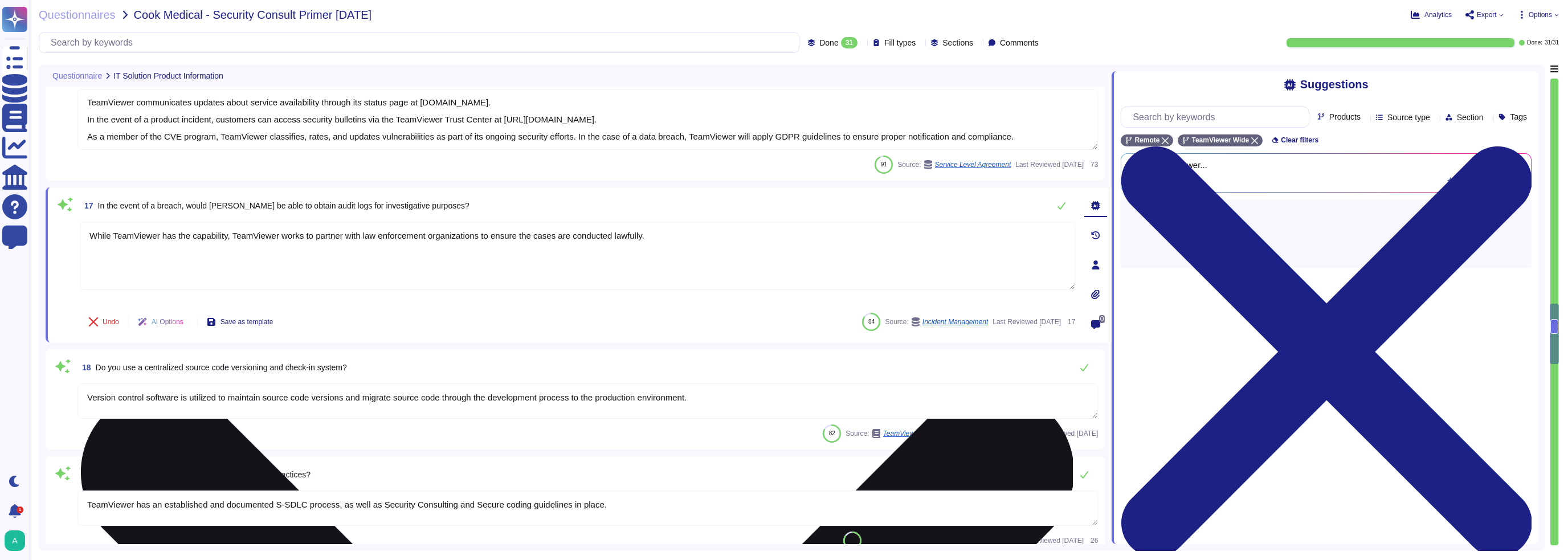
type textarea "TeamViewer has an established data deletion concept that is centrally overseen …"
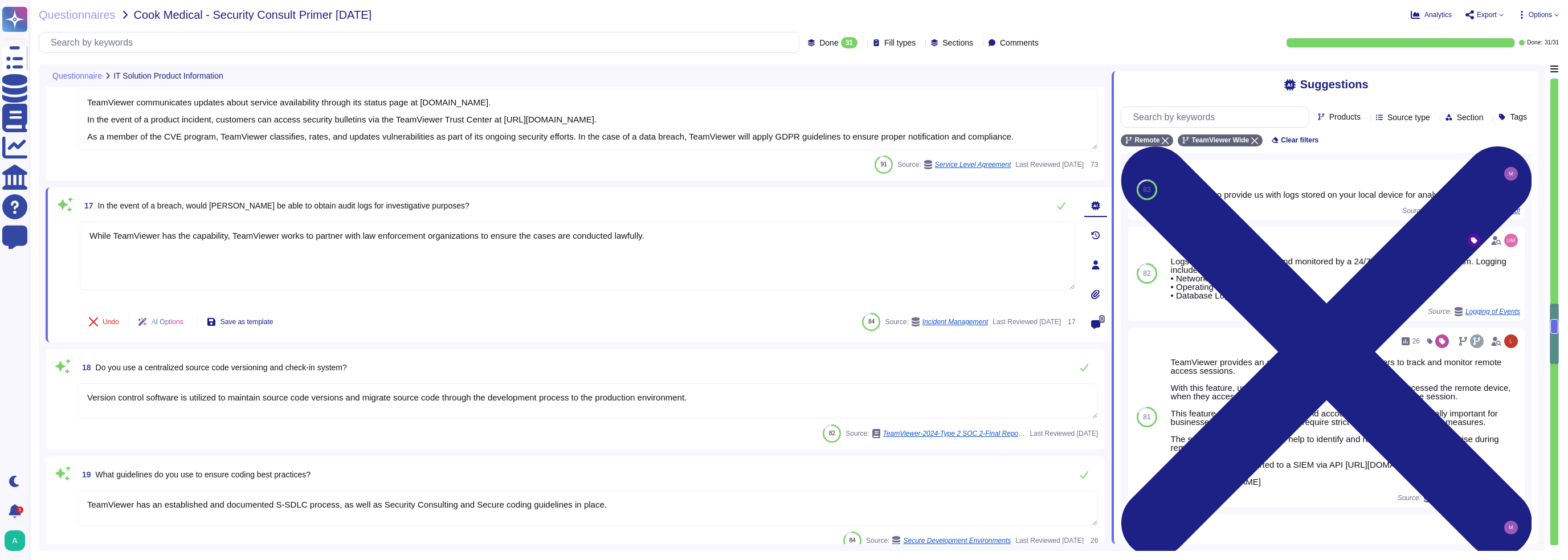
drag, startPoint x: 649, startPoint y: 234, endPoint x: -91, endPoint y: 155, distance: 744.2
click at [0, 155] on html "Questionnaires Knowledge Base Documents Analytics CAIQ / SIG Help Center Feedba…" at bounding box center [784, 280] width 1568 height 560
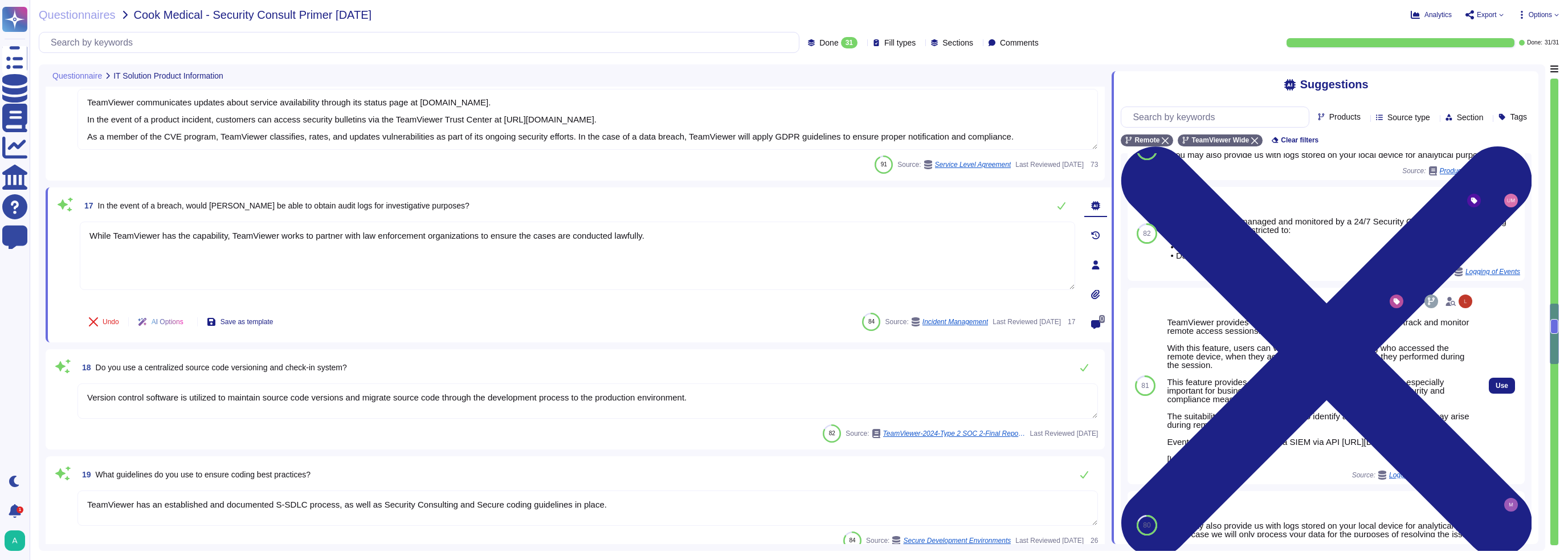
scroll to position [171, 0]
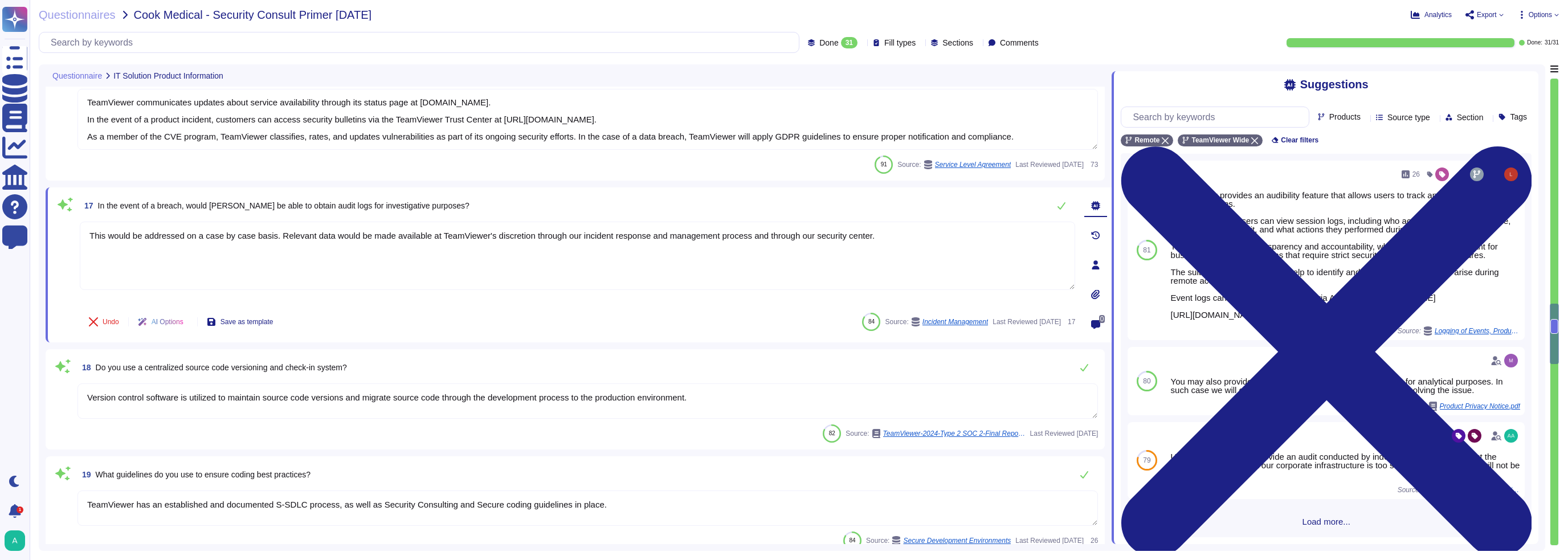
type textarea "This would be addressed on a case by case basis. Relevant data would be made av…"
click at [729, 352] on div "18 Do you use a centralized source code versioning and check-in system? Version…" at bounding box center [575, 399] width 1059 height 100
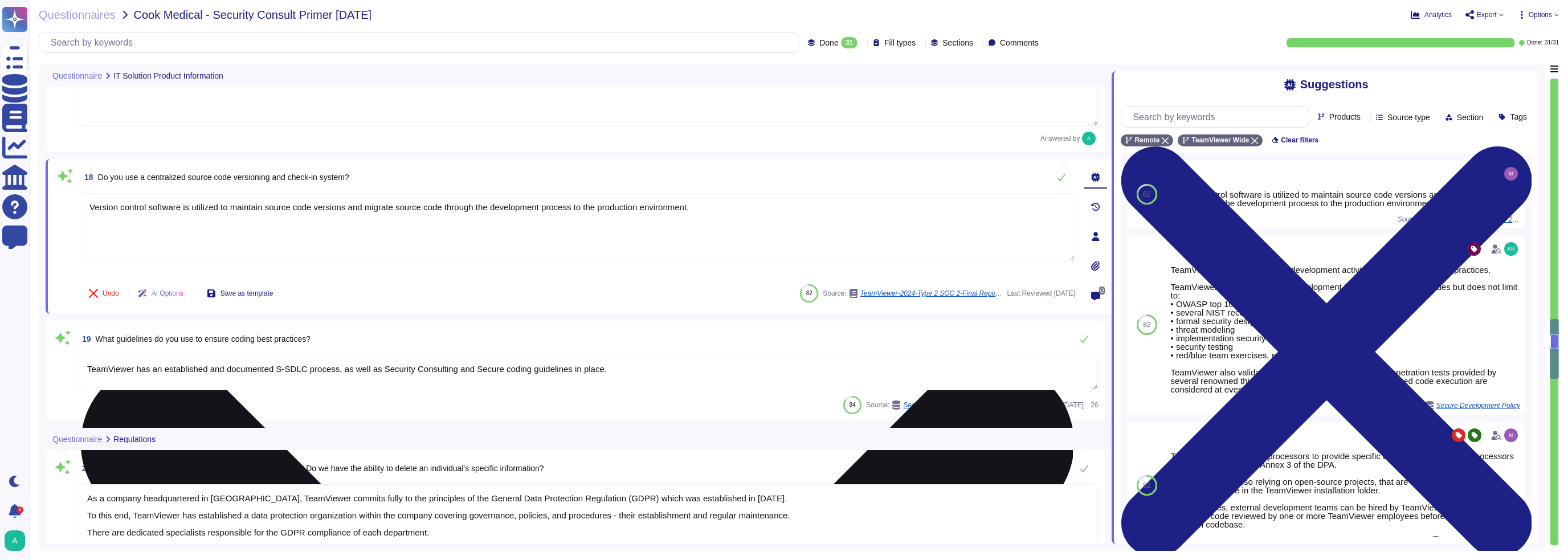
scroll to position [2052, 0]
type textarea "For more information, please have a look at TeamViewer's subprocesor list ([URL…"
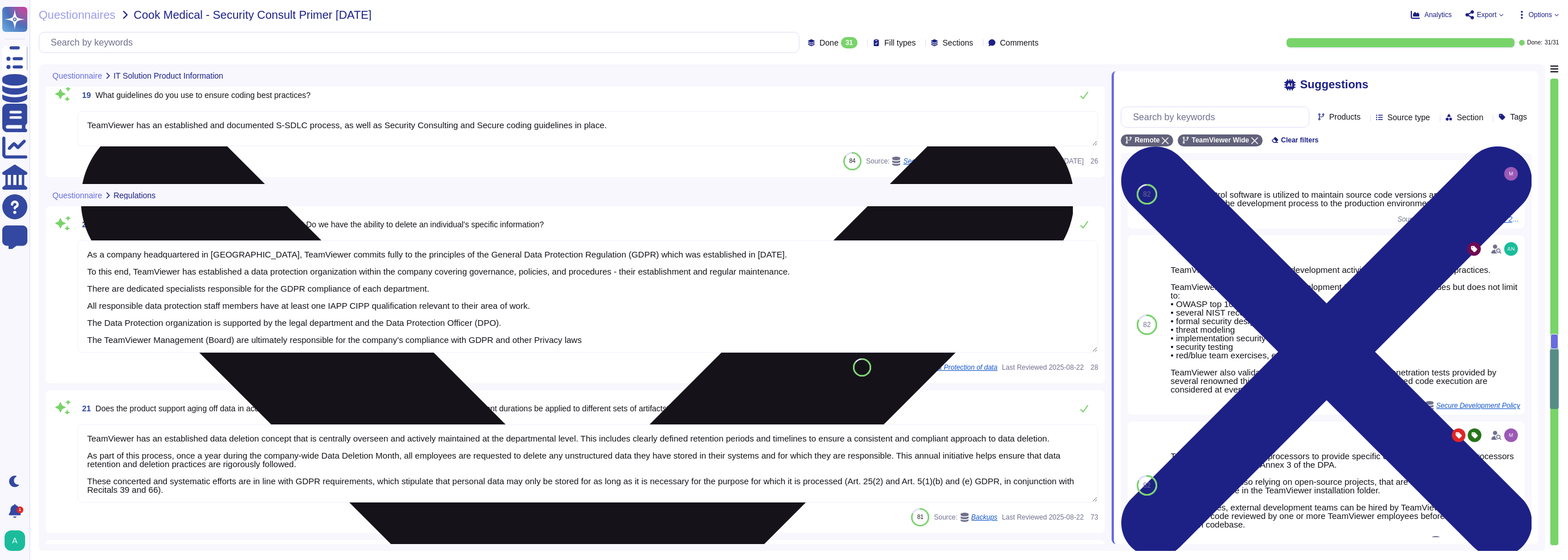
type textarea "All TeamViewer data is aggregated in [GEOGRAPHIC_DATA] with the failover in [GE…"
type textarea "Yes"
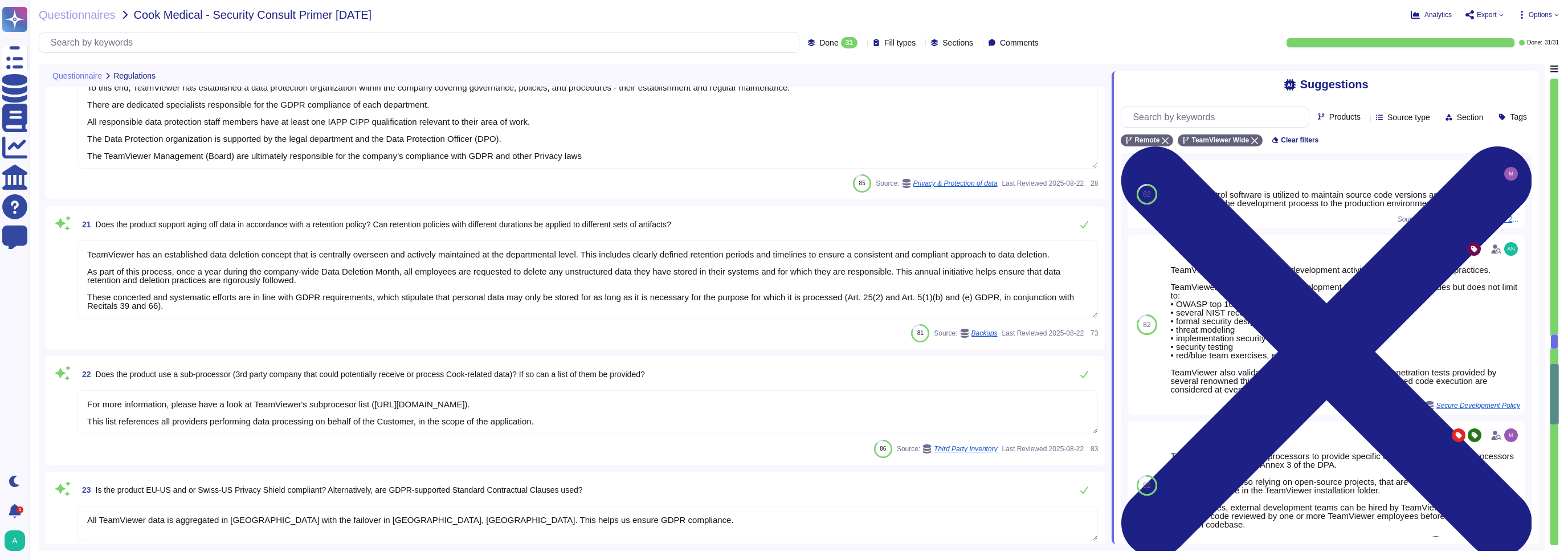
type textarea "As a software company based in [GEOGRAPHIC_DATA], TeamViewer is legally require…"
type textarea "As a company headquartered in [GEOGRAPHIC_DATA], TeamViewer commits fully to th…"
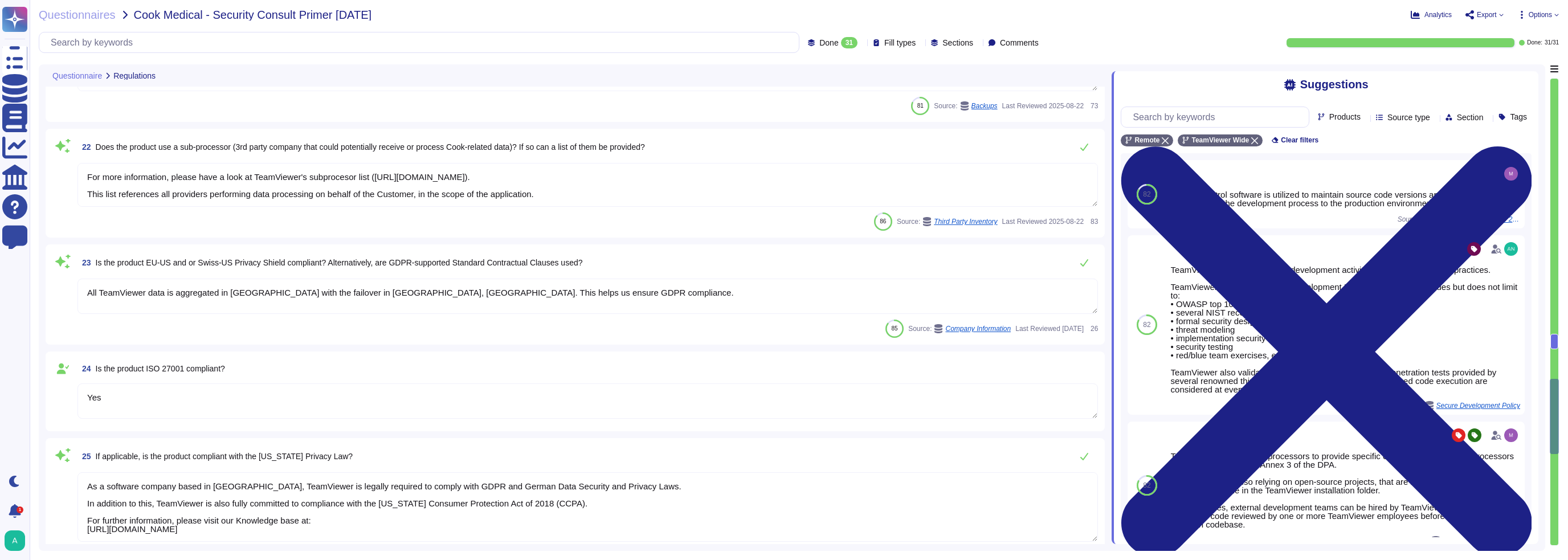
type textarea "As a company headquartered in [GEOGRAPHIC_DATA], TeamViewer commits fully to th…"
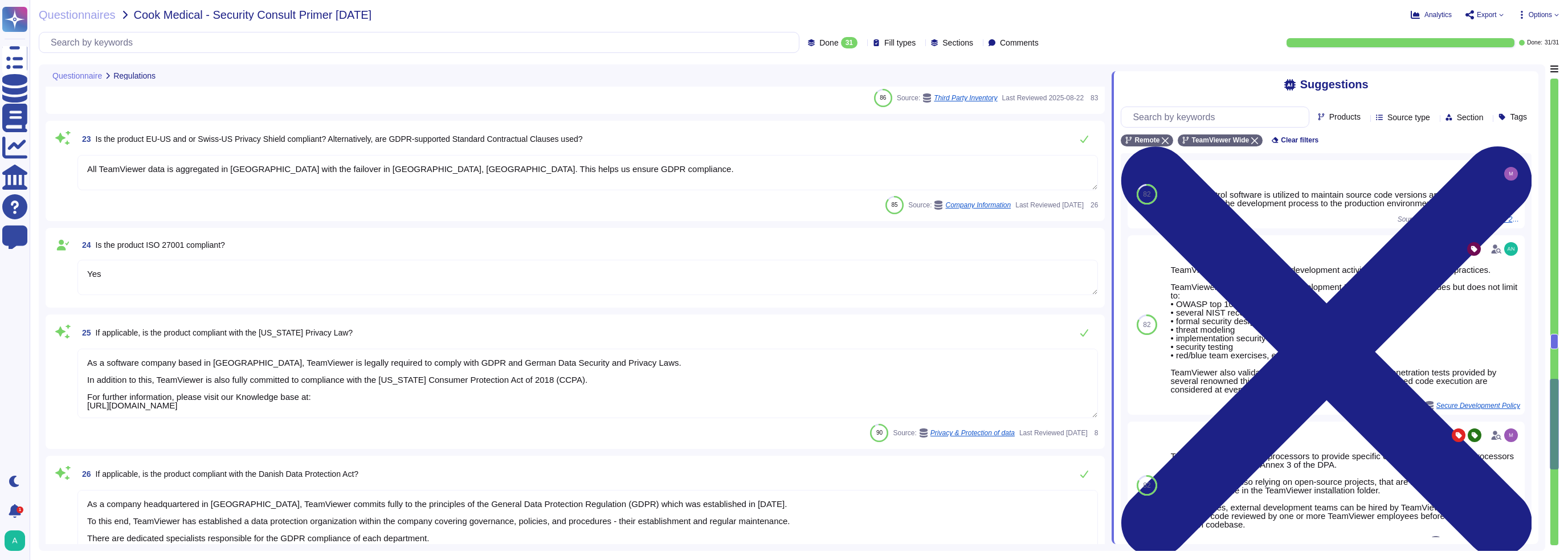
scroll to position [2793, 0]
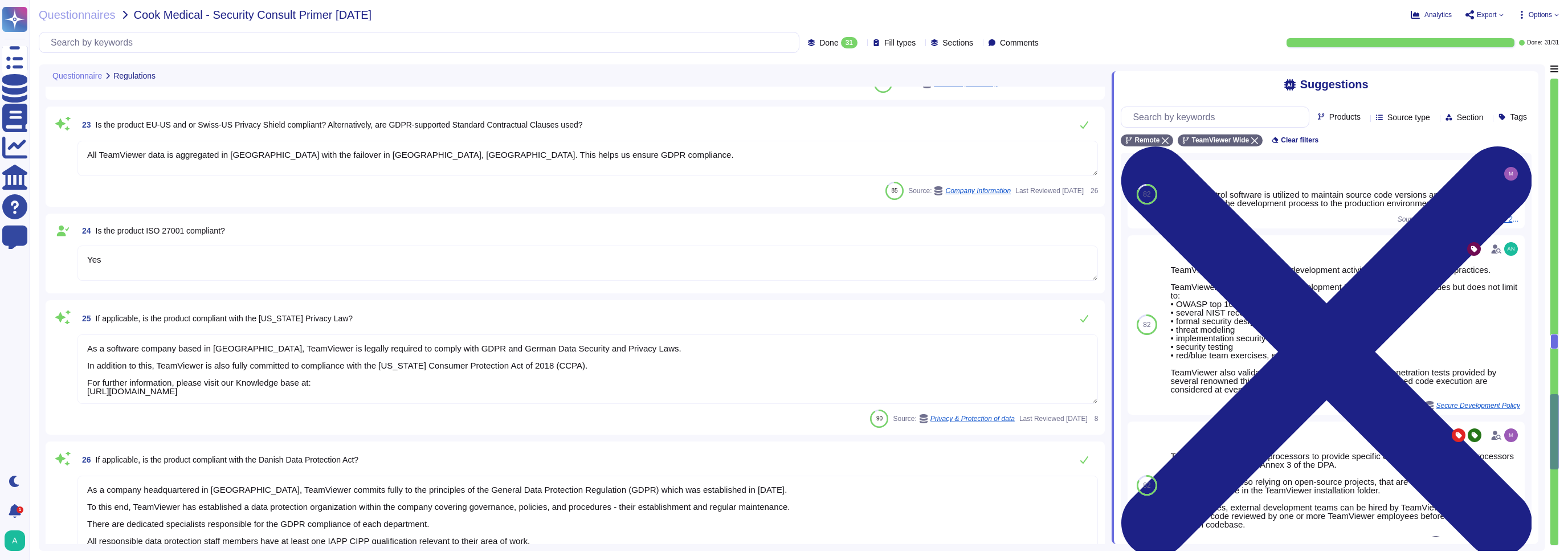
type textarea "TeamViewer does not store, process or transmit cardholder data. Customer paymen…"
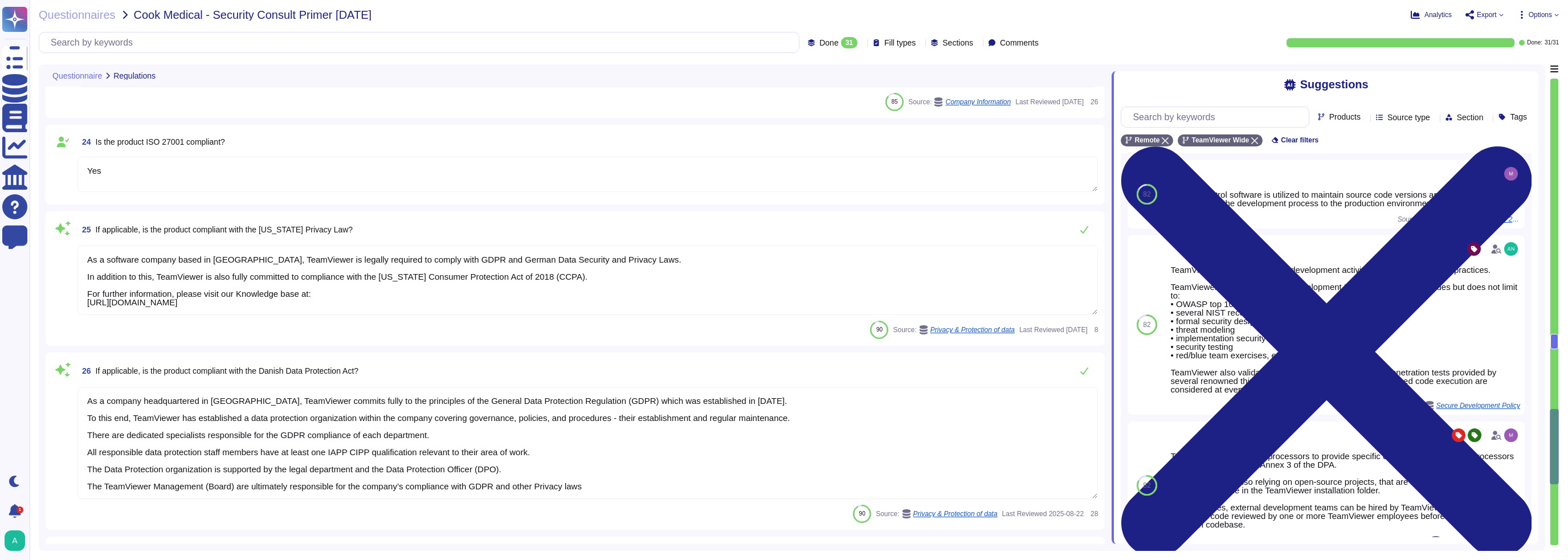
type textarea "Please visit for relevant certifications and security posture information."
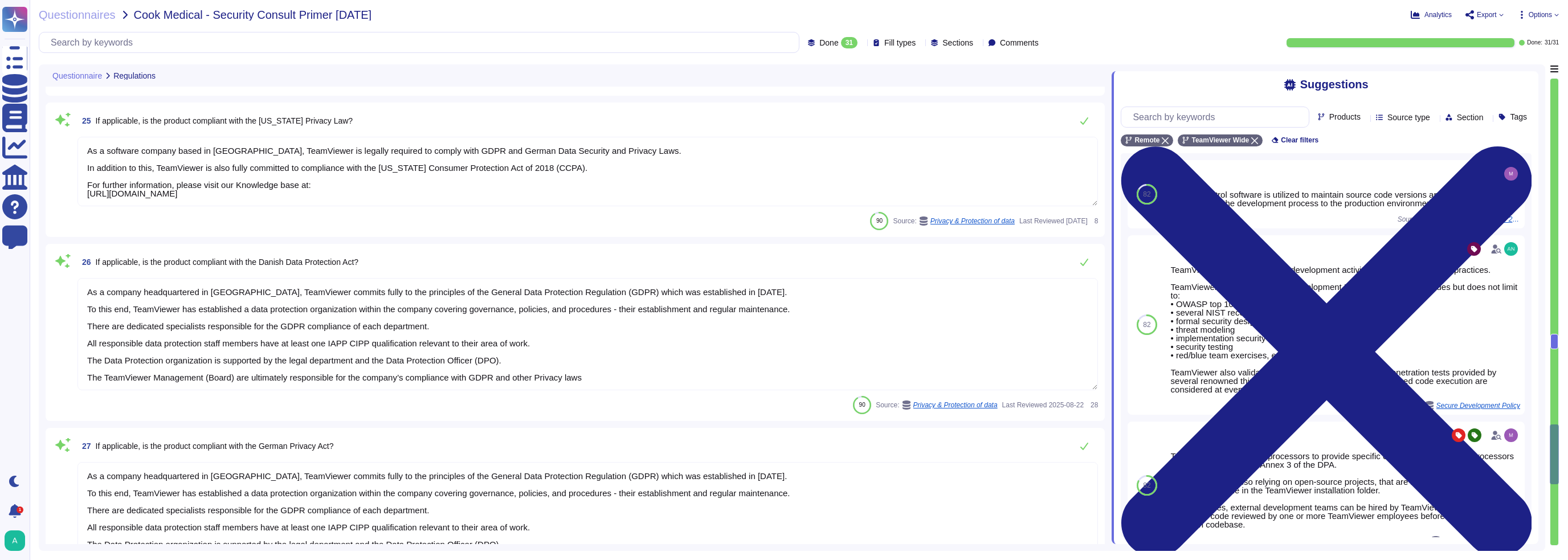
type textarea "The applicable safeguards and related control activities are included in Sectio…"
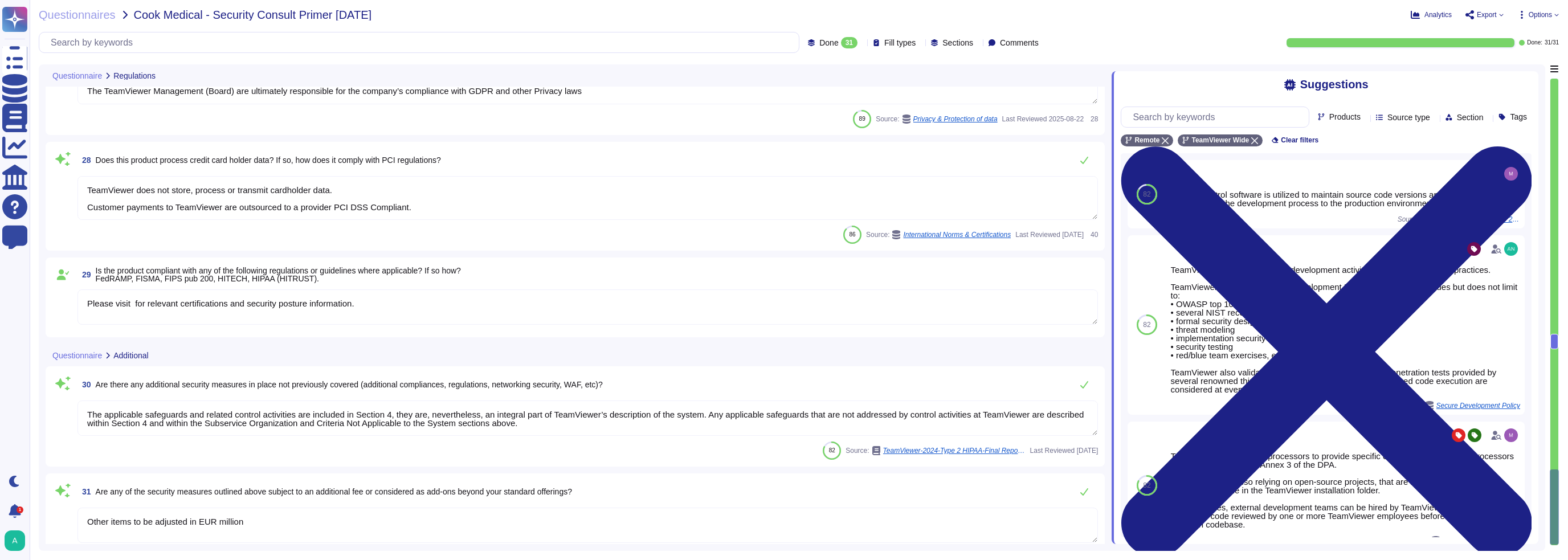
scroll to position [1, 0]
drag, startPoint x: 262, startPoint y: 520, endPoint x: 36, endPoint y: 519, distance: 226.0
click at [36, 359] on div "Questionnaires Cook Medical - Security Consult Primer [DATE] Analytics Export O…" at bounding box center [798, 280] width 1538 height 560
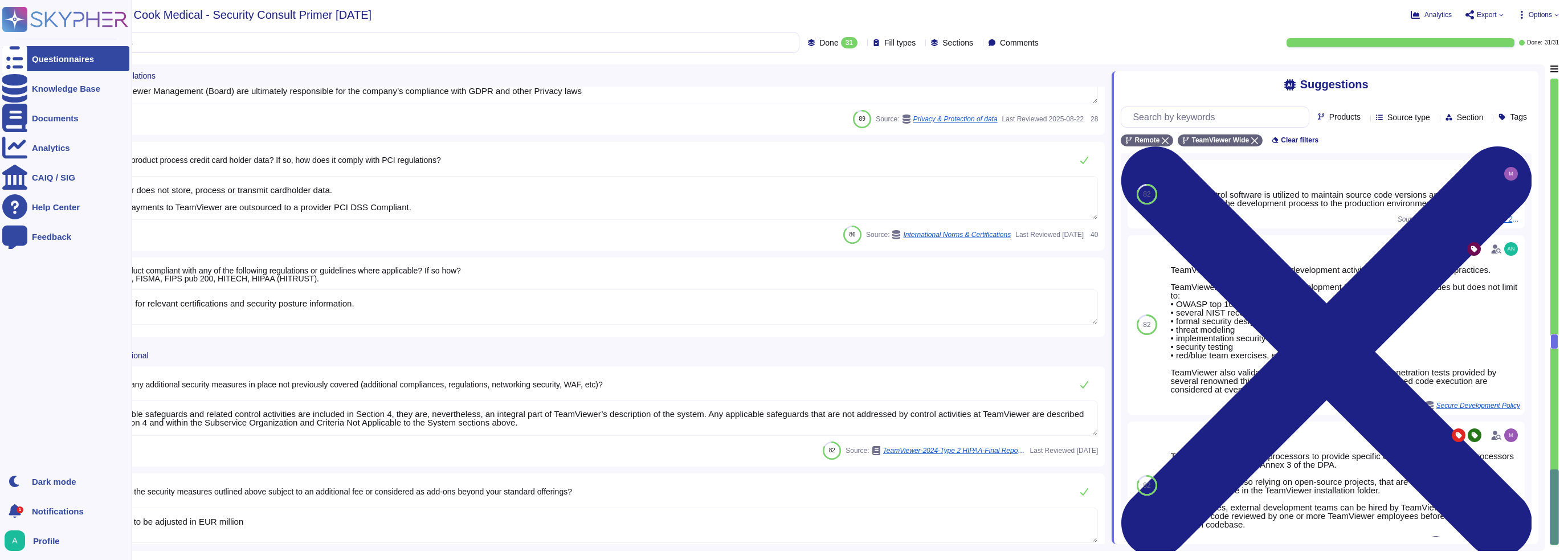
drag, startPoint x: 196, startPoint y: 524, endPoint x: 29, endPoint y: 511, distance: 167.5
click at [29, 359] on div "Questionnaires Knowledge Base Documents Analytics CAIQ / SIG Help Center Feedba…" at bounding box center [784, 280] width 1568 height 560
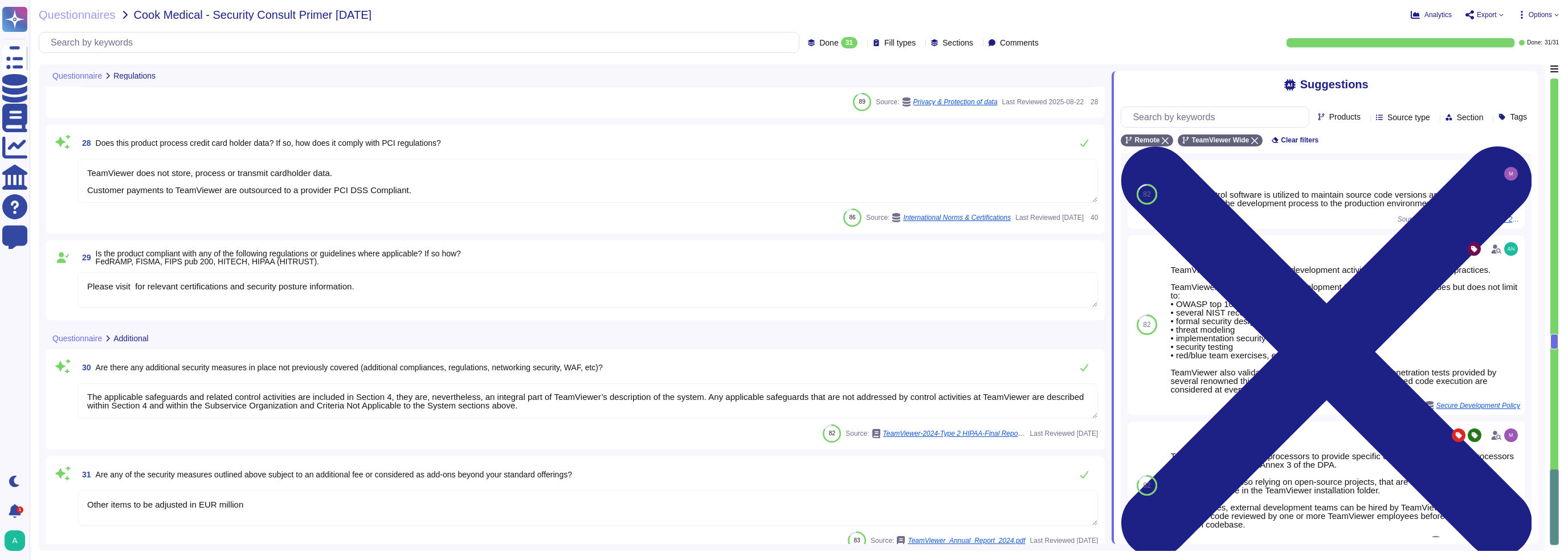
scroll to position [3450, 0]
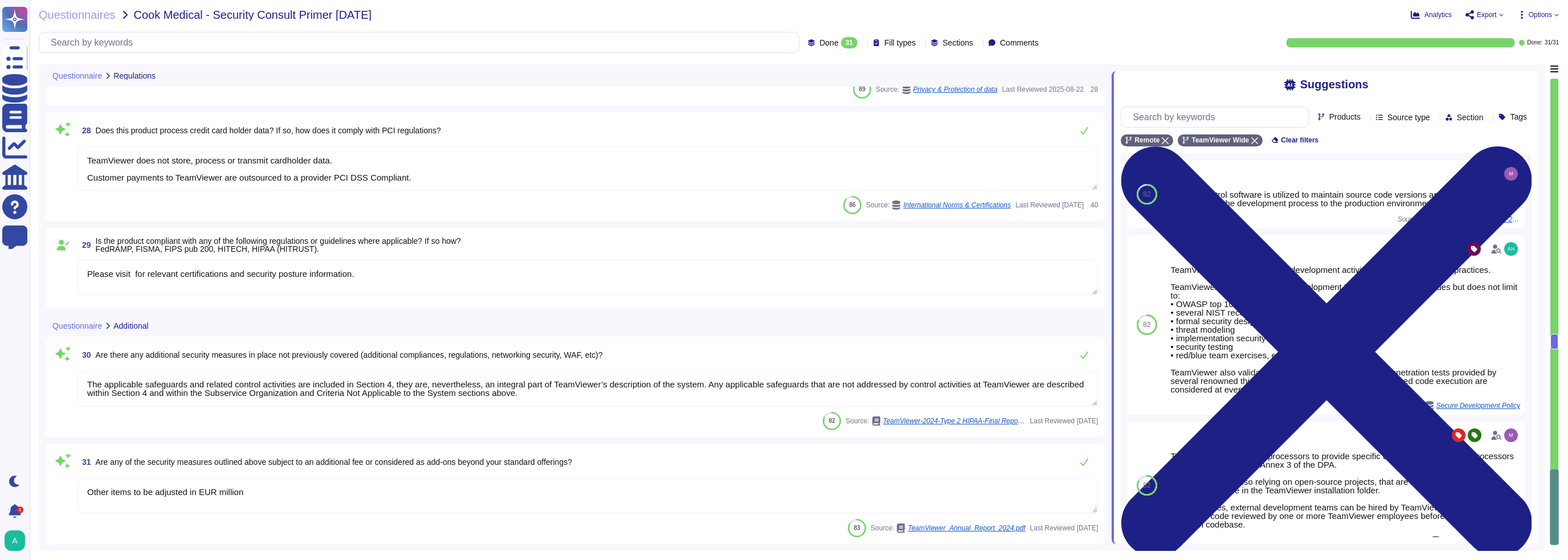
type textarea "Other items to be adjusted in EUR millio"
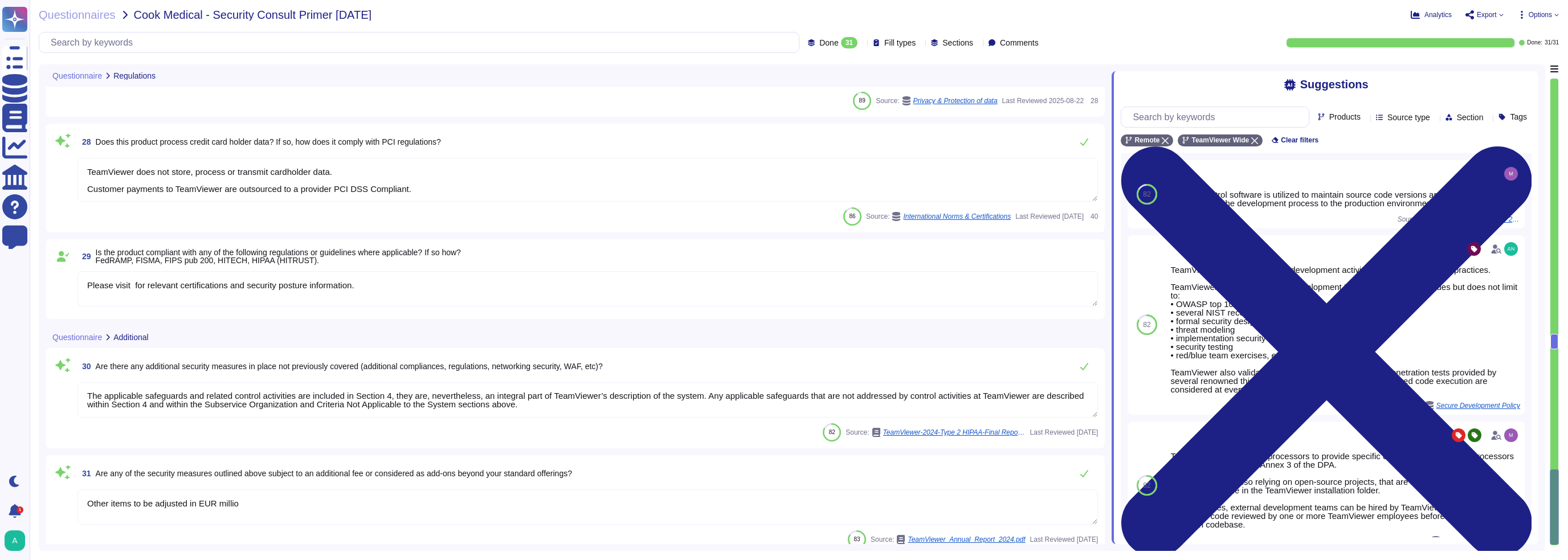
click at [210, 359] on div "31 Are any of the security measures outlined above subject to an additional fee…" at bounding box center [575, 505] width 1059 height 100
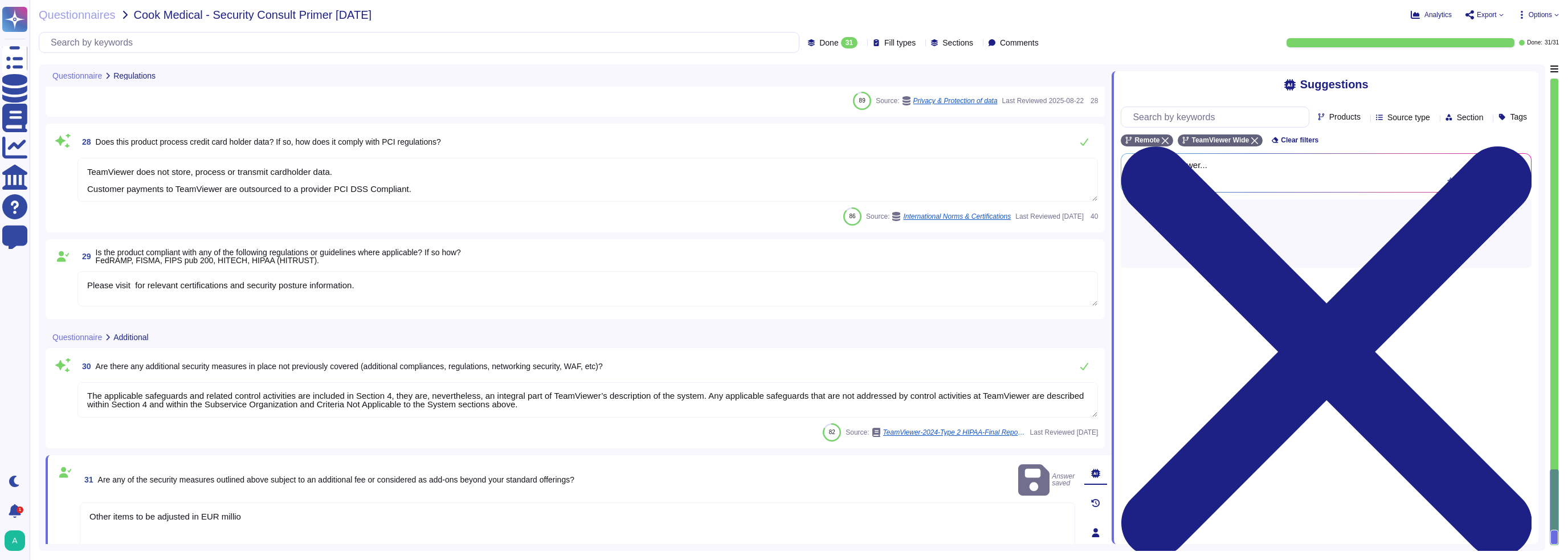
click at [241, 359] on textarea "Other items to be adjusted in EUR millio" at bounding box center [577, 537] width 995 height 69
drag, startPoint x: 257, startPoint y: 503, endPoint x: -45, endPoint y: 491, distance: 302.2
click at [0, 359] on html "Questionnaires Knowledge Base Documents Analytics CAIQ / SIG Help Center Feedba…" at bounding box center [784, 280] width 1568 height 560
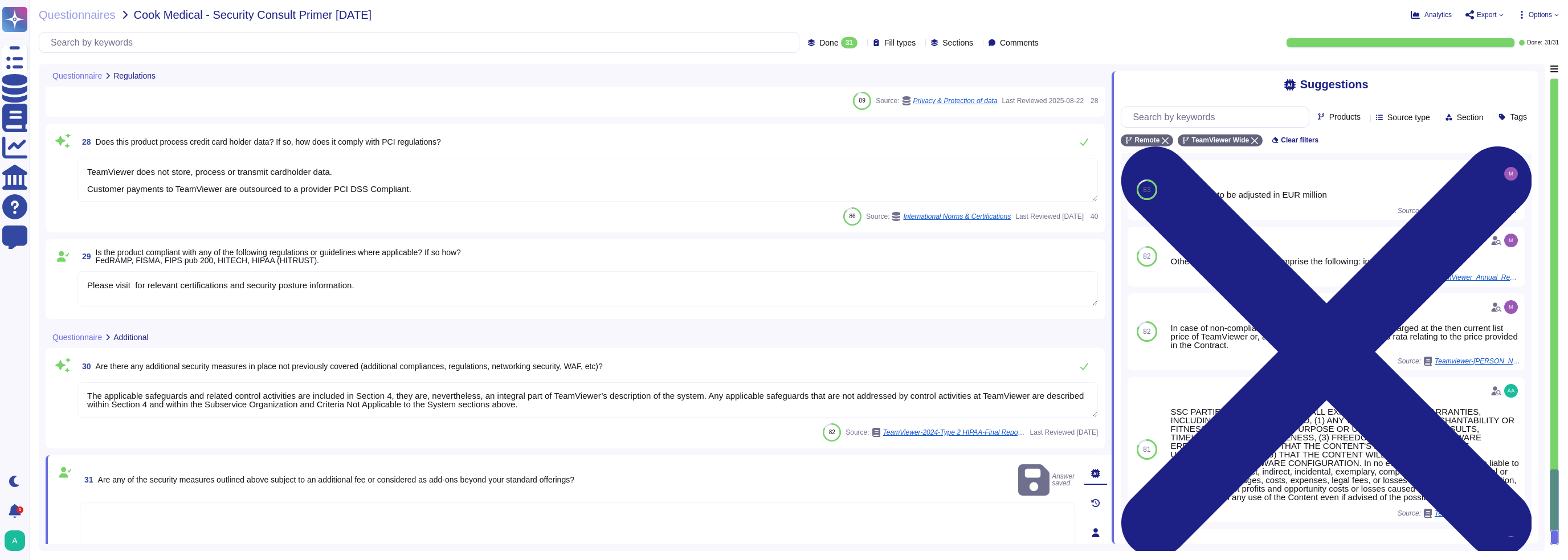
click at [315, 359] on textarea at bounding box center [577, 537] width 995 height 69
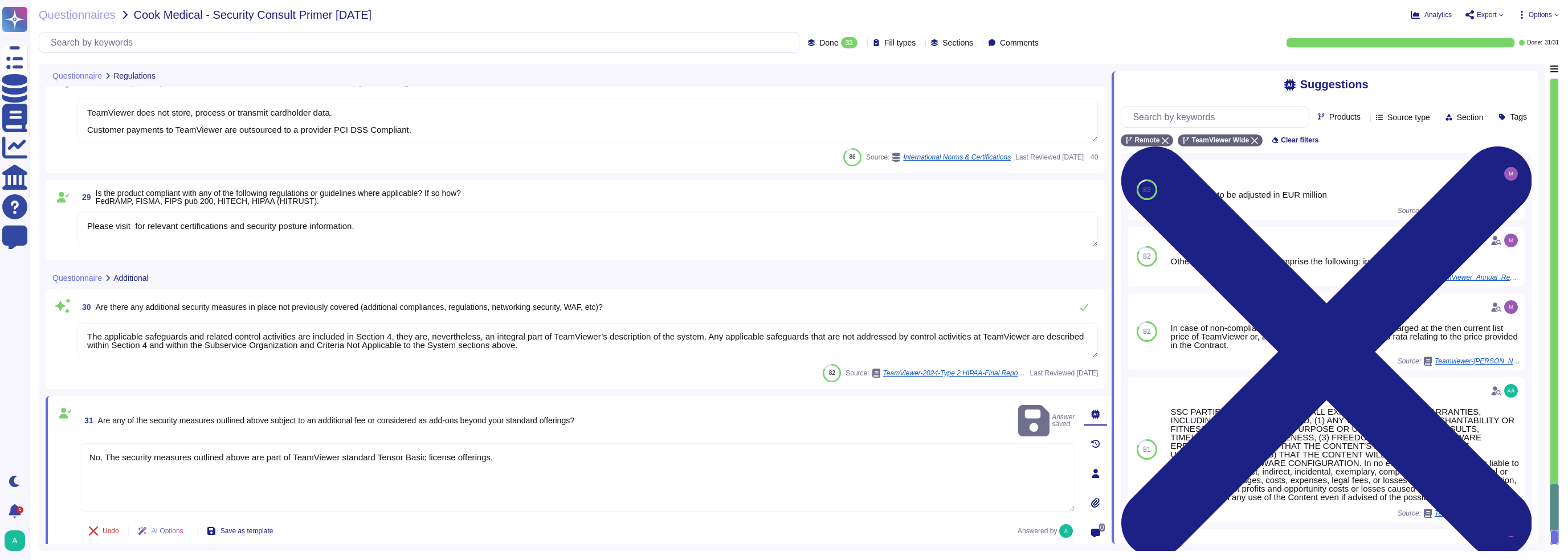
scroll to position [3503, 0]
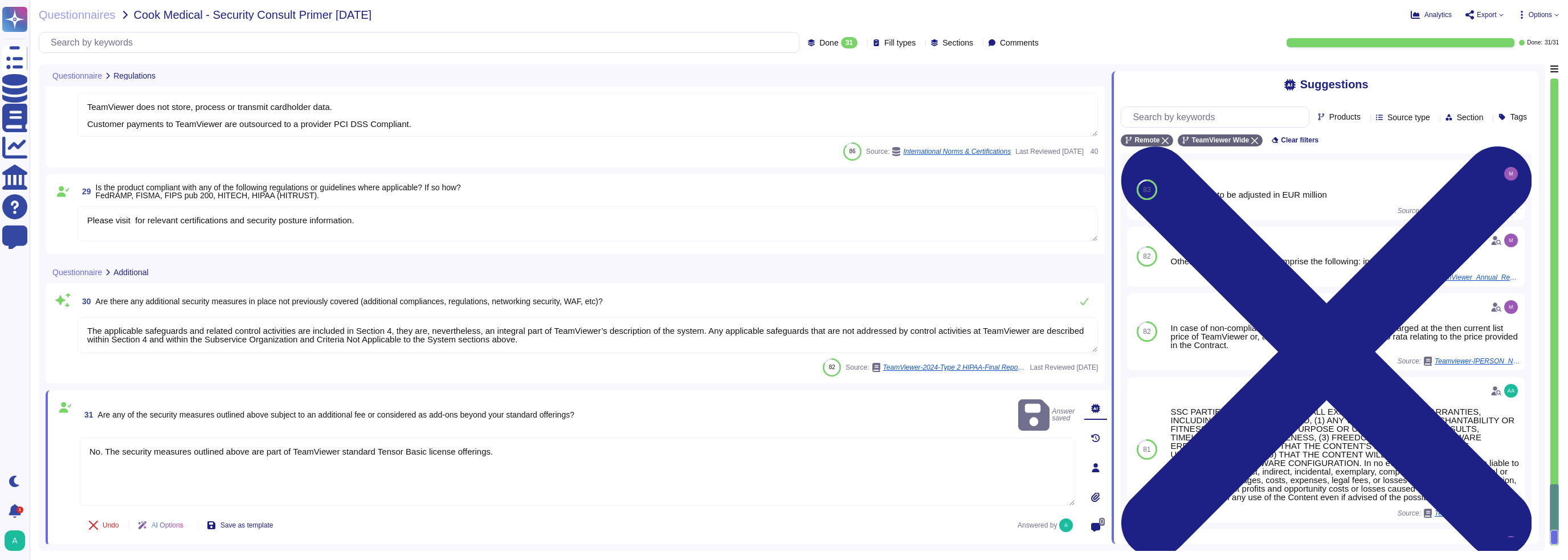
click at [99, 359] on textarea "No. The security measures outlined above are part of TeamViewer standard Tensor…" at bounding box center [577, 472] width 995 height 69
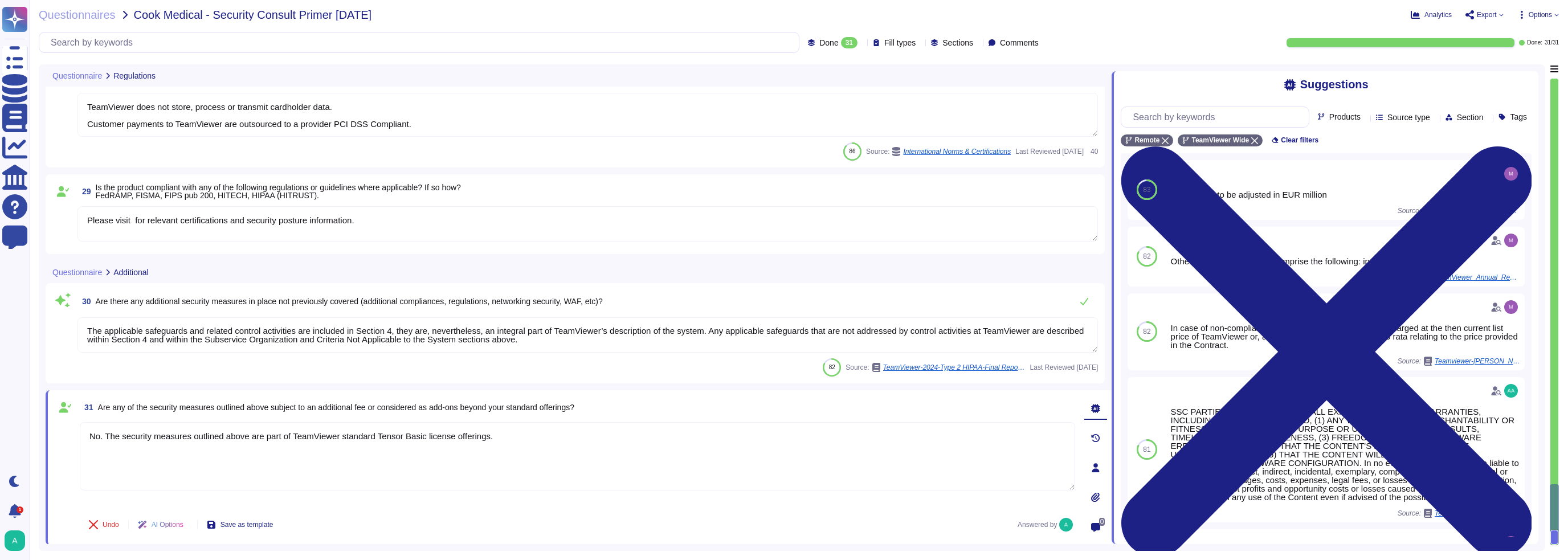
click at [109, 359] on textarea "No. The security measures outlined above are part of TeamViewer standard Tensor…" at bounding box center [577, 457] width 995 height 69
type textarea "The security measures outlined above are part of TeamViewer standard Tensor Bas…"
click at [41, 359] on div "Questionnaire Regulations 26 If applicable, is the product compliant with the D…" at bounding box center [791, 307] width 1506 height 487
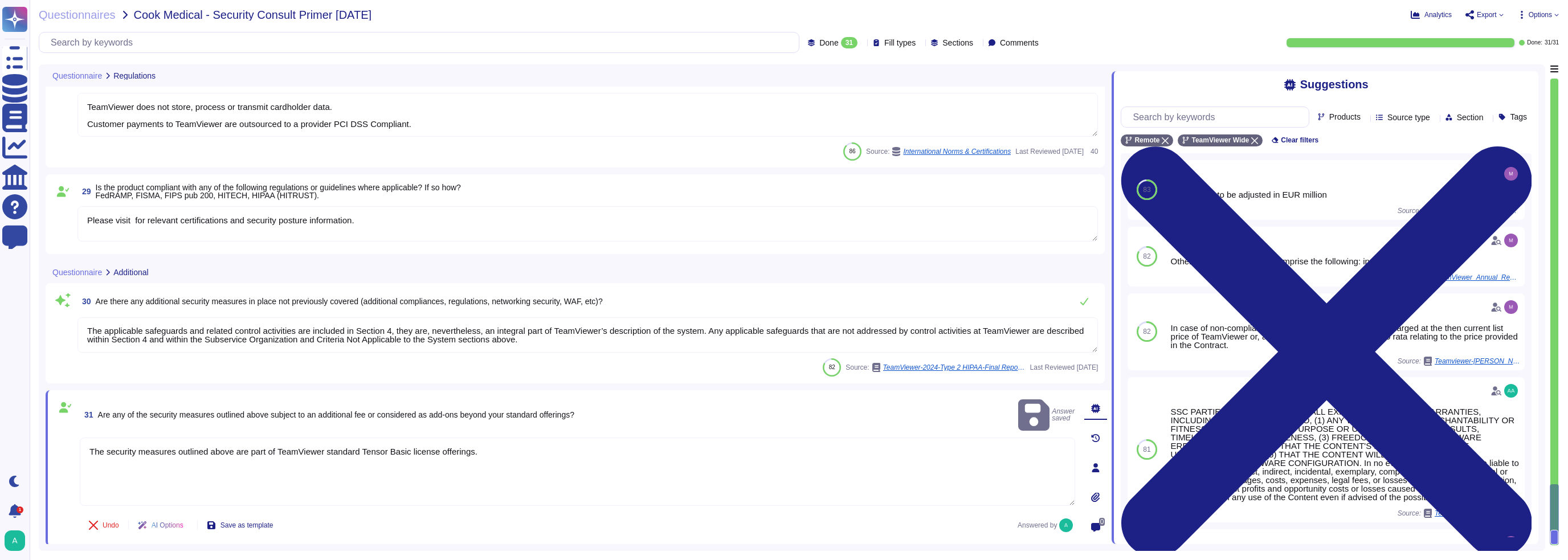
click at [361, 359] on textarea "The security measures outlined above are part of TeamViewer standard Tensor Bas…" at bounding box center [577, 472] width 995 height 69
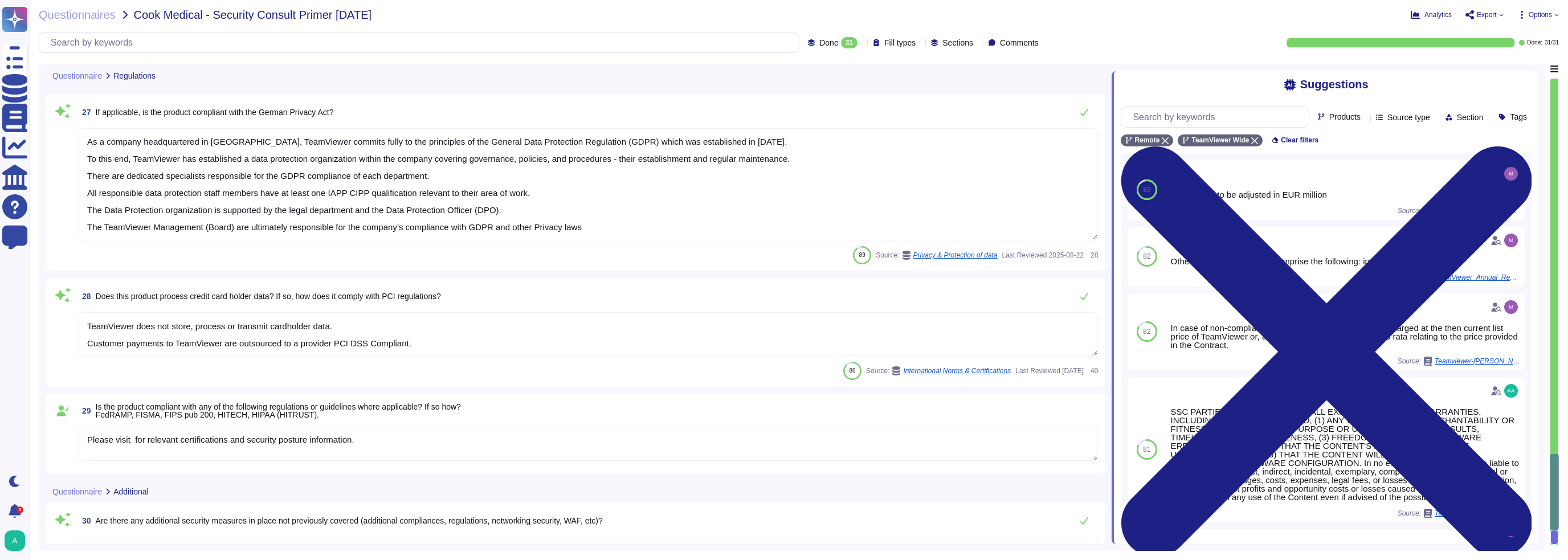
type textarea "As a software company based in [GEOGRAPHIC_DATA], TeamViewer is legally require…"
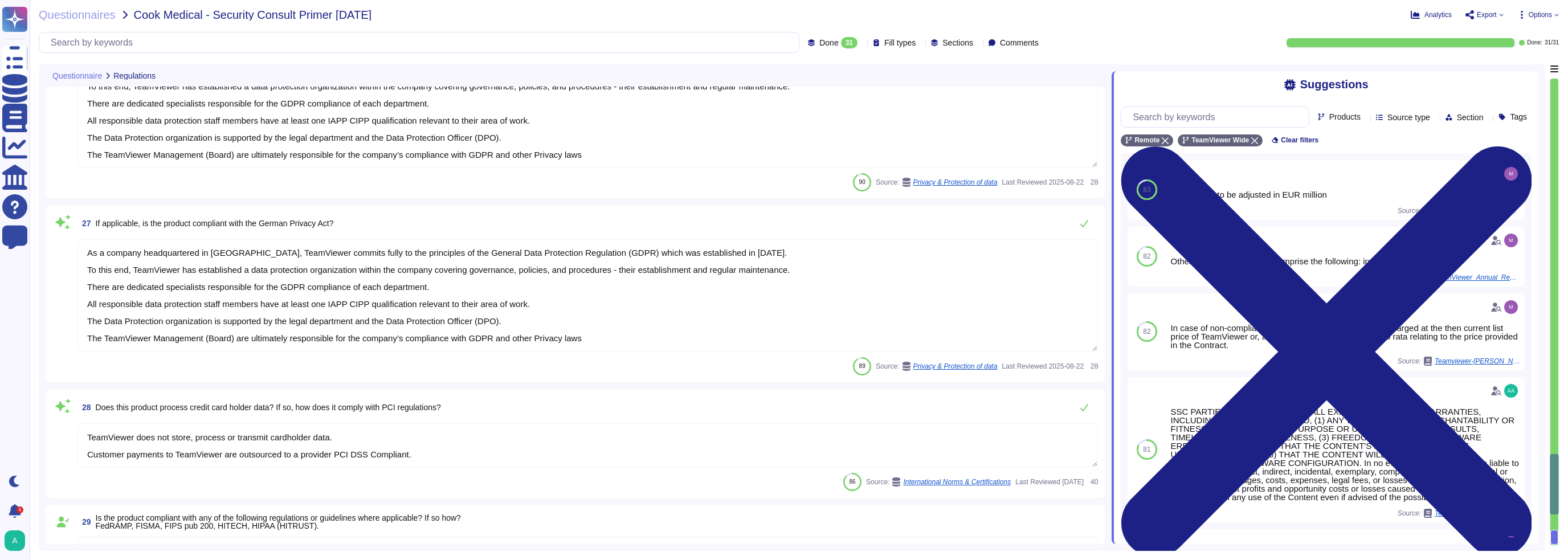
type textarea "Yes"
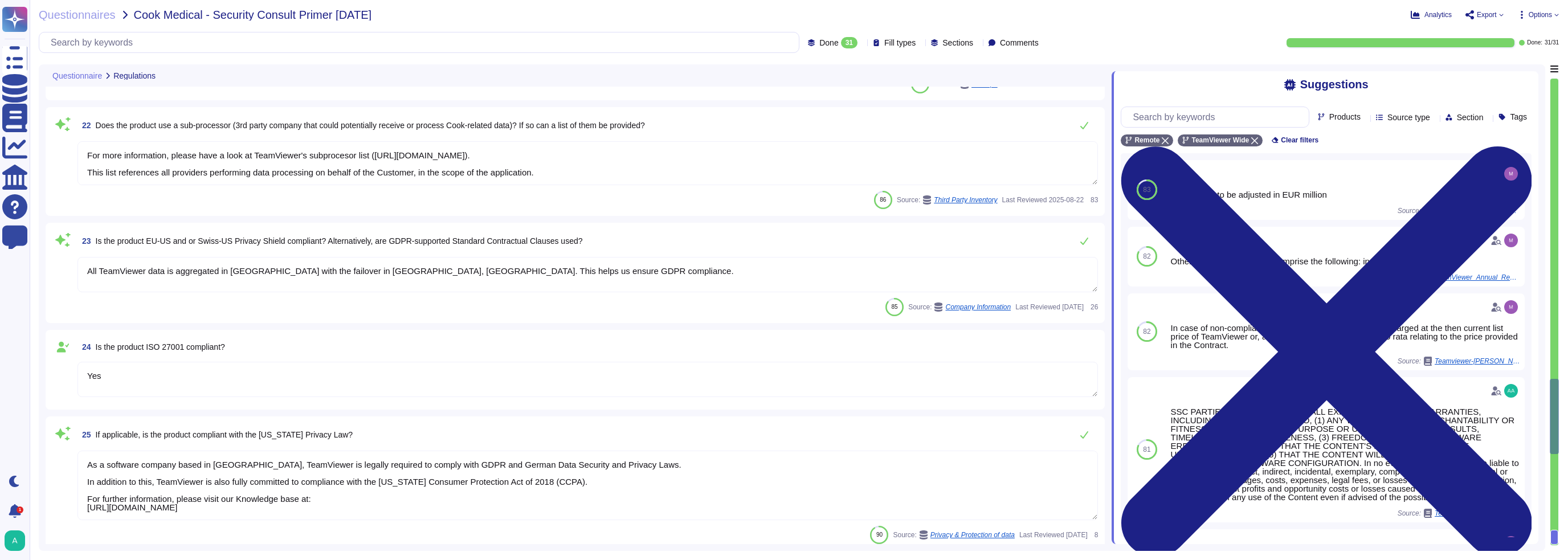
type textarea "As a company headquartered in [GEOGRAPHIC_DATA], TeamViewer commits fully to th…"
type textarea "TeamViewer has an established data deletion concept that is centrally overseen …"
type textarea "For more information, please have a look at TeamViewer's subprocesor list ([URL…"
type textarea "All TeamViewer data is aggregated in [GEOGRAPHIC_DATA] with the failover in [GE…"
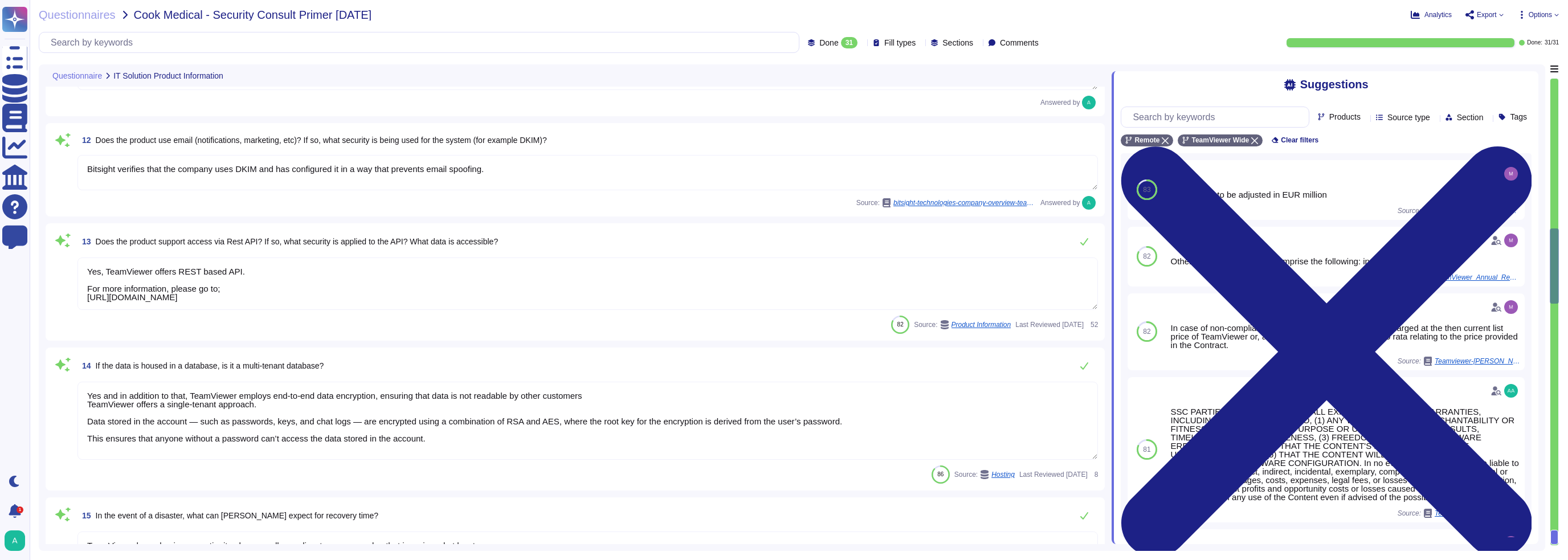
type textarea "TeamViewer works with trusted external consulting and auditors which are conduc…"
type textarea "TeamViewer is audited on an annual basis. TeamViewer conducts independent HIPAA…"
type textarea "Backups are made in a periodic manner for critical assets, applications and sys…"
type textarea "Depending on the type of logs our policies enforce a retention of 90 days to 1 …"
type textarea "Bitsight verifies that the company uses DKIM and has configured it in a way tha…"
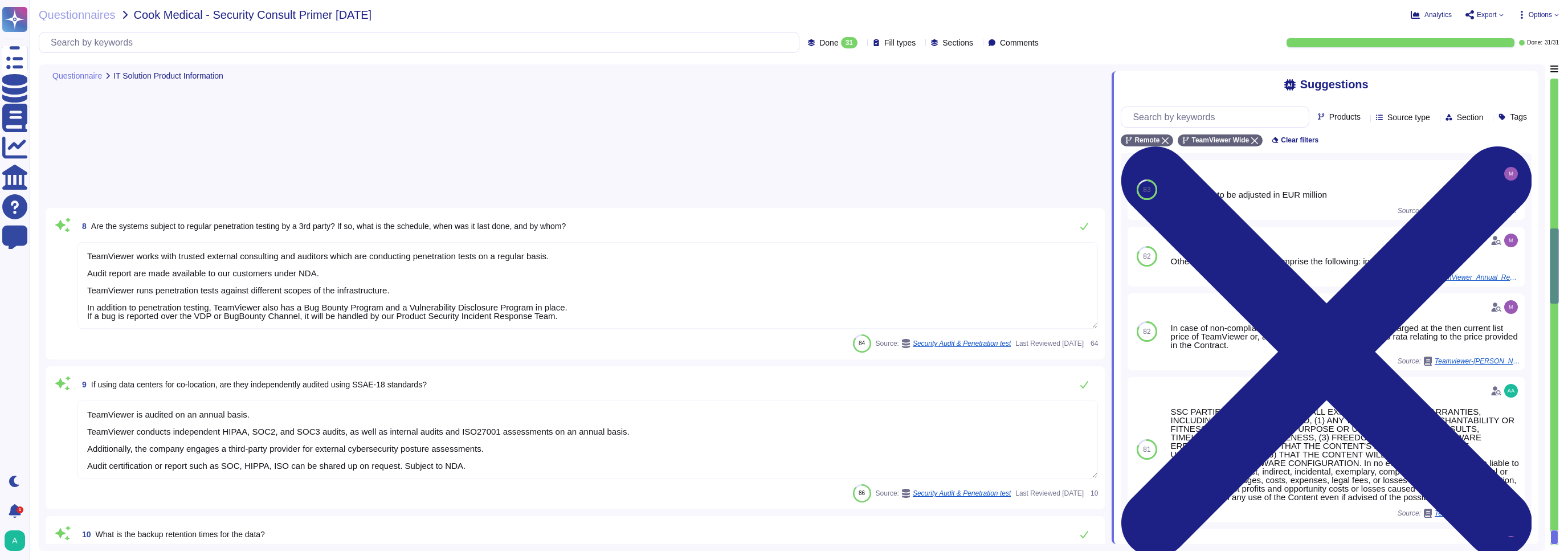
scroll to position [94, 0]
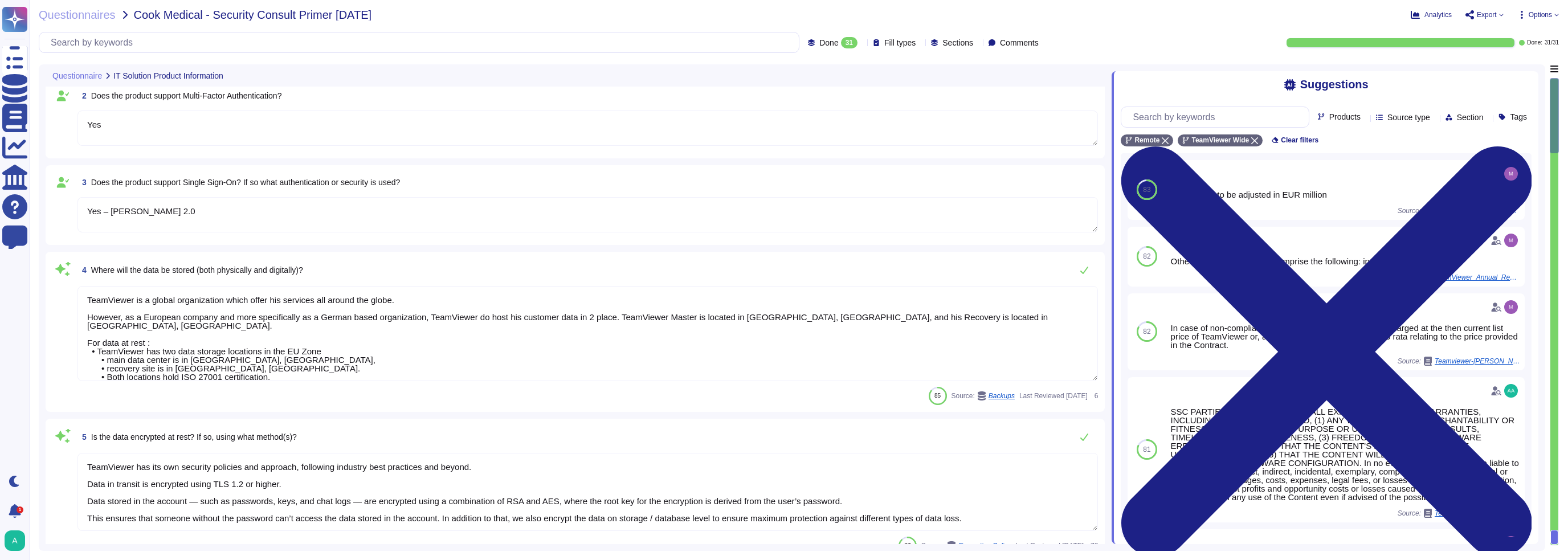
type textarea "TeamViewer Tensor"
type textarea "Yes"
type textarea "Yes – [PERSON_NAME] 2.0"
type textarea "TeamViewer is a global organization which offer his services all around the glo…"
type textarea "TeamViewer has its own security policies and approach, following industry best …"
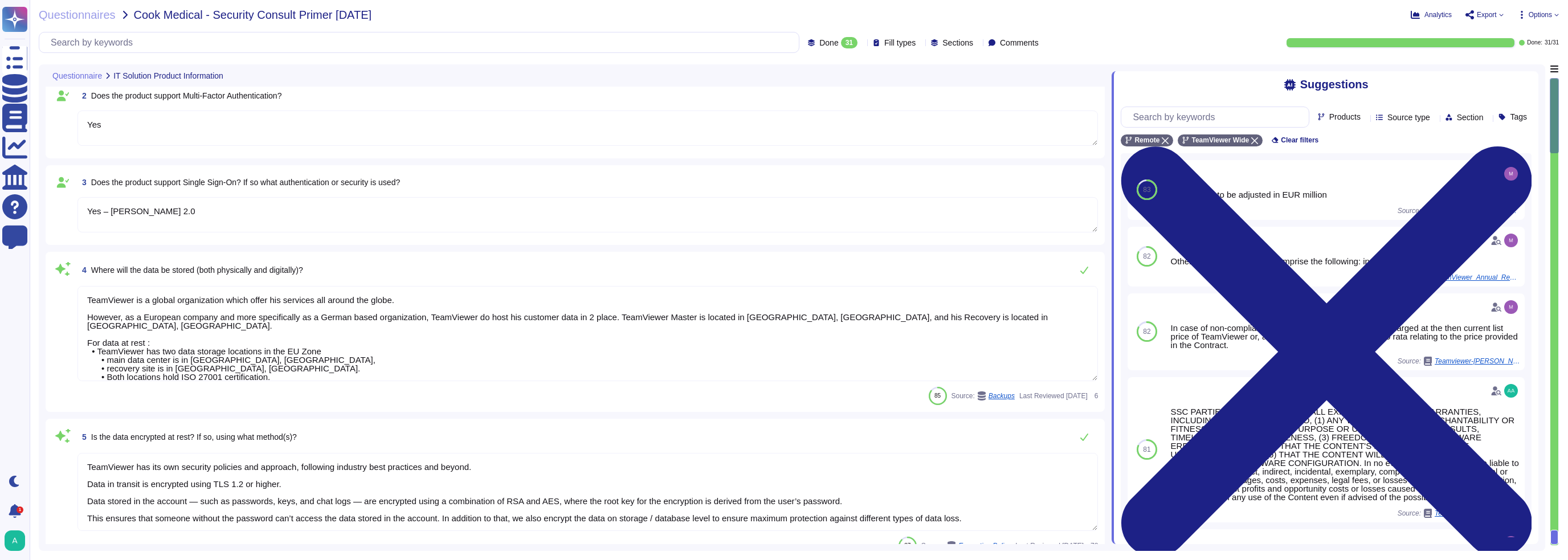
type textarea "All communications between network and interface are encrypted. Depending on th…"
type textarea "Vulnerability scans are performed daily on the environment to identify control …"
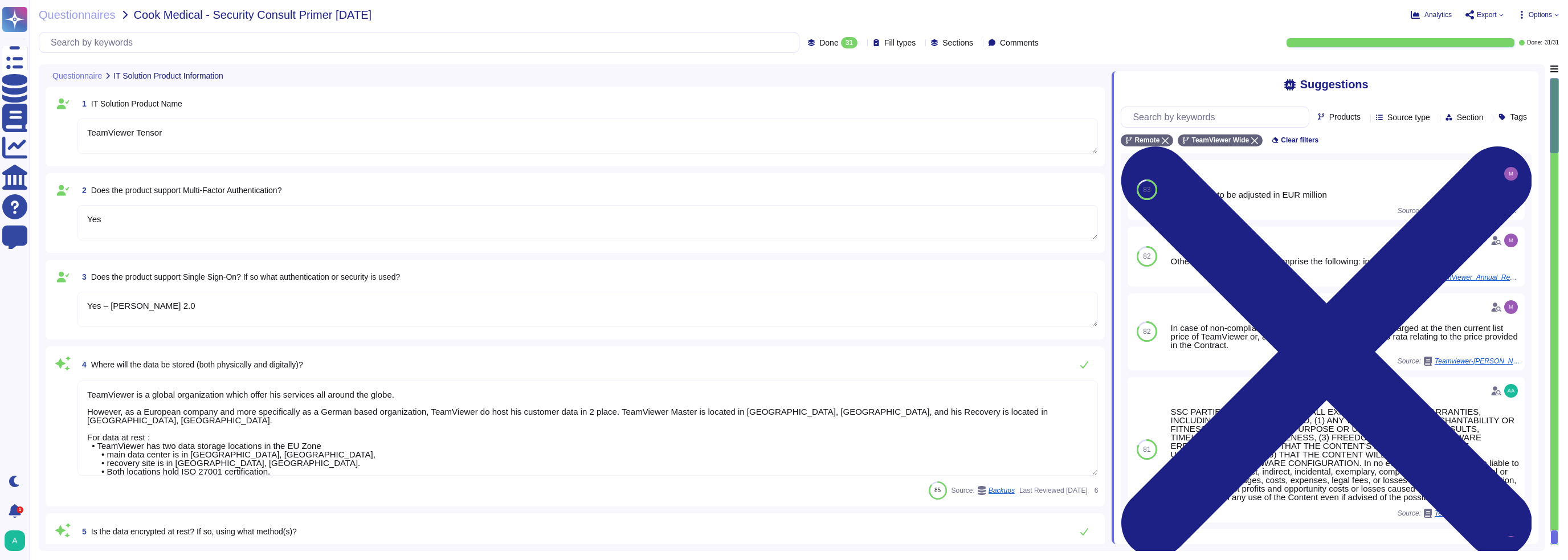
click at [729, 11] on span "Export" at bounding box center [1487, 14] width 20 height 7
click at [729, 32] on p "Copy link" at bounding box center [1528, 46] width 38 height 35
click at [729, 17] on icon "close" at bounding box center [1551, 17] width 8 height 9
click at [729, 17] on span "Options" at bounding box center [1539, 14] width 23 height 7
click at [729, 11] on span "Export" at bounding box center [1484, 15] width 38 height 9
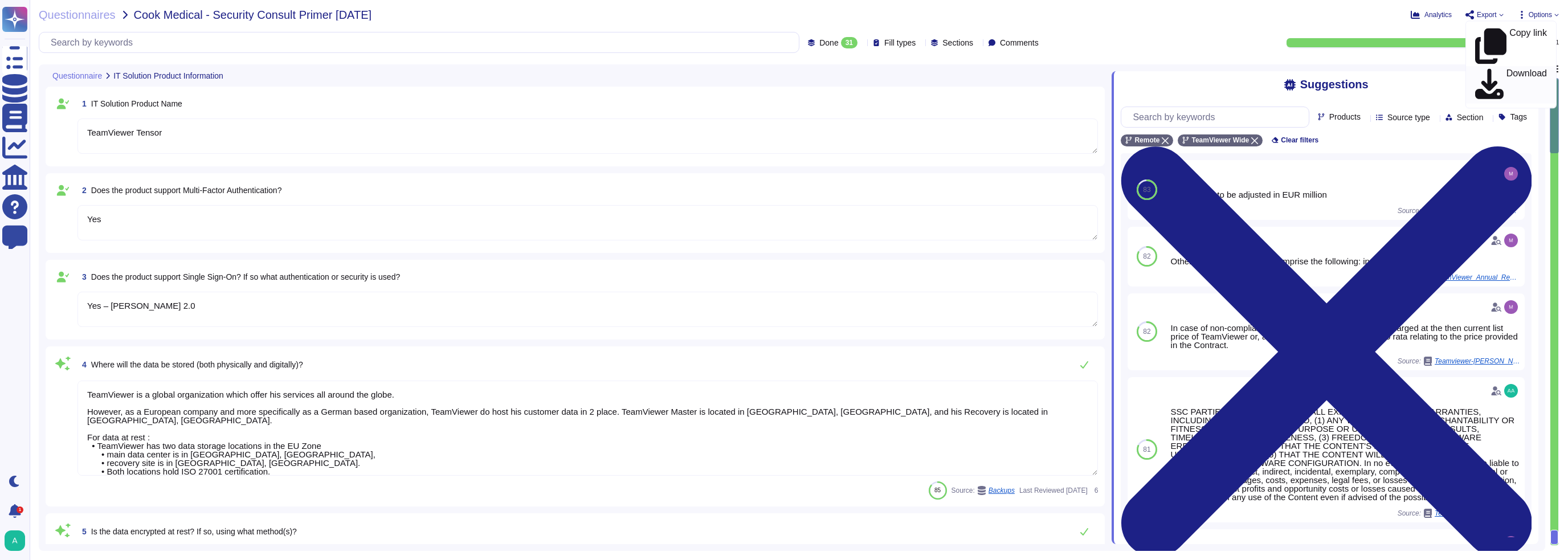
click at [729, 69] on p "Download" at bounding box center [1527, 85] width 41 height 32
